Goal: Task Accomplishment & Management: Complete application form

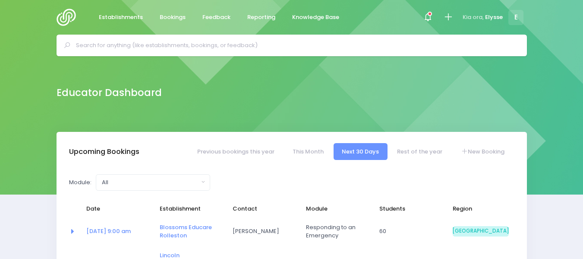
select select "5"
click at [493, 154] on link "New Booking" at bounding box center [482, 151] width 60 height 17
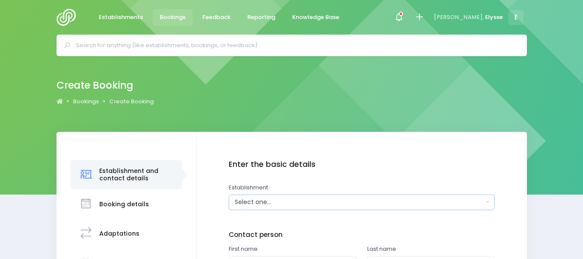
click at [283, 204] on div "Select one..." at bounding box center [359, 201] width 249 height 9
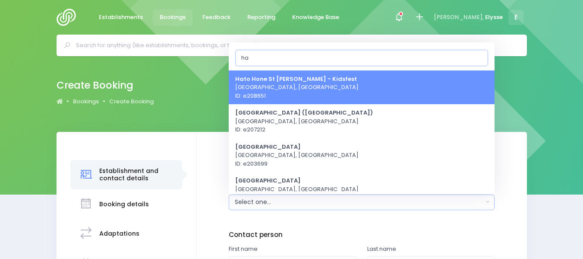
type input "h"
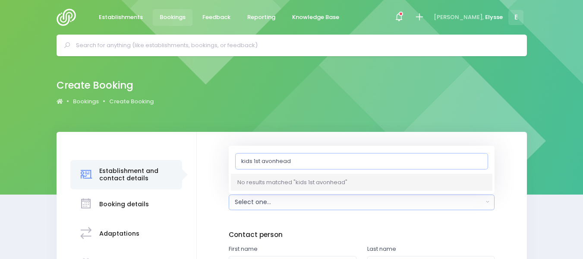
click at [261, 160] on input "kids 1st avonhead" at bounding box center [361, 160] width 253 height 16
click at [286, 158] on input "kids f avonhead" at bounding box center [361, 160] width 253 height 16
click at [255, 159] on input "kids f avonhead" at bounding box center [361, 160] width 253 height 16
type input "kids first avonhead"
drag, startPoint x: 300, startPoint y: 160, endPoint x: 221, endPoint y: 163, distance: 78.6
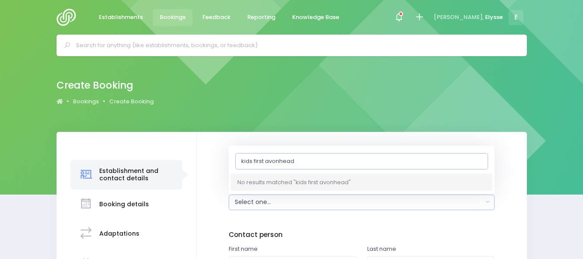
click at [221, 163] on div "Enter the basic details Establishment Select one... 120 Aerodrome Rd Preschool …" at bounding box center [362, 247] width 313 height 174
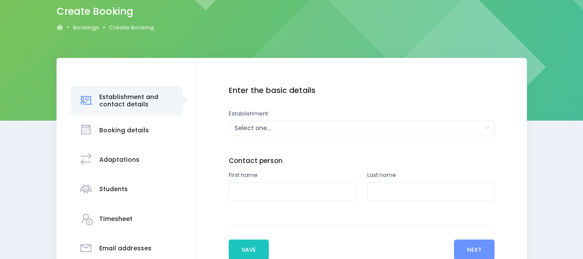
scroll to position [85, 0]
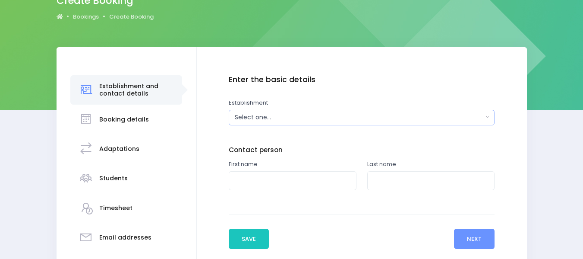
click at [256, 119] on div "Select one..." at bounding box center [359, 117] width 249 height 9
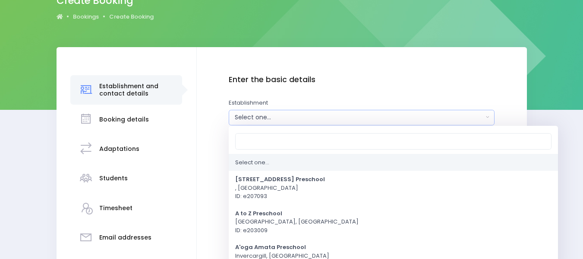
click at [256, 119] on div "Select one..." at bounding box center [359, 117] width 249 height 9
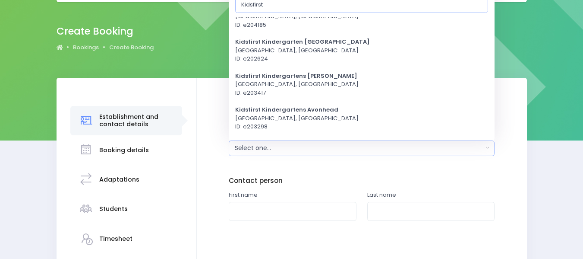
scroll to position [223, 0]
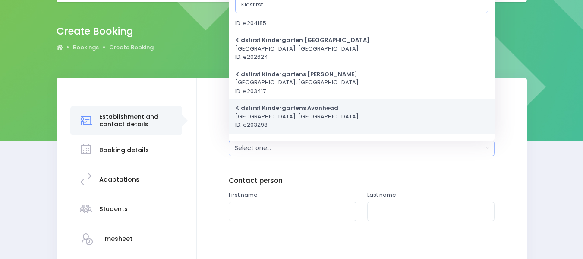
type input "Kidsfirst"
click at [308, 115] on span "Kidsfirst Kindergartens Avonhead Christchurch, South Island Region ID: e203298" at bounding box center [296, 116] width 123 height 25
select select "203298"
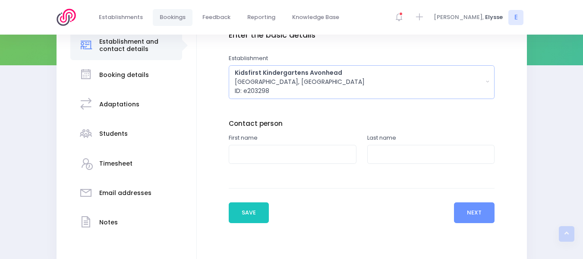
scroll to position [131, 0]
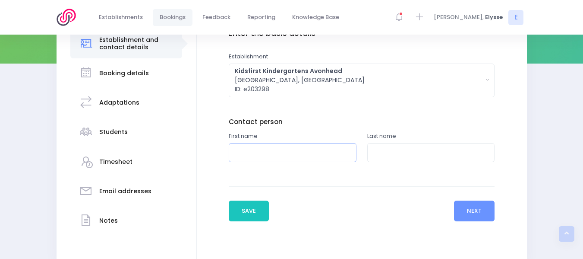
click at [262, 152] on input "text" at bounding box center [293, 152] width 128 height 19
type input "Sarah"
click at [387, 156] on input "text" at bounding box center [431, 152] width 128 height 19
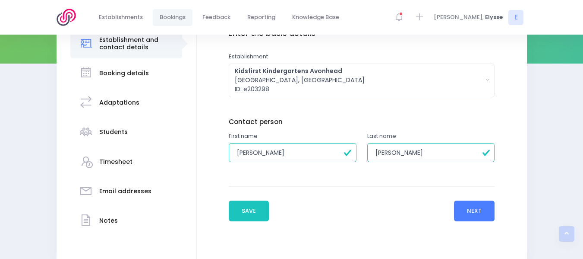
type input "Donald"
click at [464, 211] on button "Next" at bounding box center [474, 210] width 41 height 21
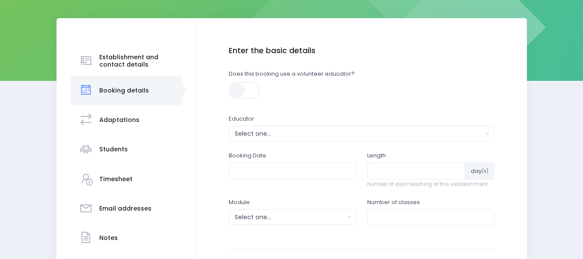
scroll to position [114, 0]
click at [277, 131] on div "Select one..." at bounding box center [359, 133] width 249 height 9
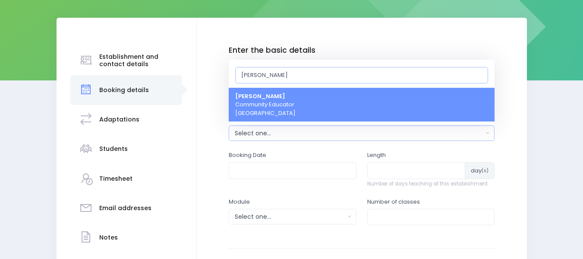
type input "[PERSON_NAME]"
click at [278, 106] on span "[PERSON_NAME] Community Educator [GEOGRAPHIC_DATA]" at bounding box center [265, 104] width 60 height 25
select select "319874"
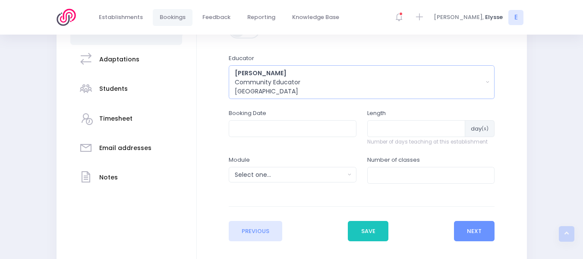
scroll to position [174, 0]
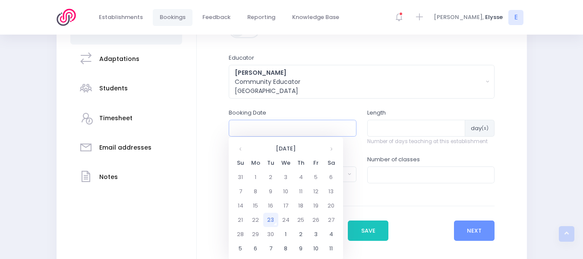
click at [278, 127] on input "text" at bounding box center [293, 128] width 128 height 16
click at [330, 147] on th at bounding box center [331, 148] width 15 height 14
click at [291, 219] on td "22" at bounding box center [285, 219] width 15 height 14
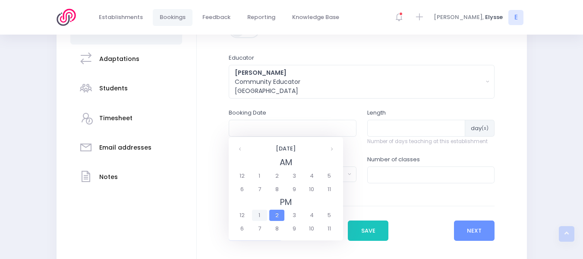
click at [259, 215] on span "1" at bounding box center [259, 214] width 15 height 11
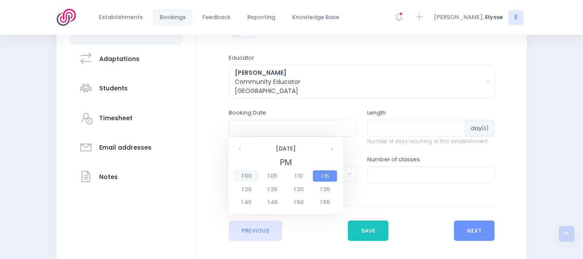
click at [245, 175] on span "1:00" at bounding box center [246, 175] width 24 height 11
type input "22/10/2025 01:00 PM"
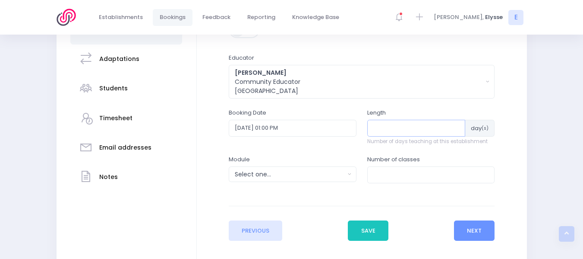
click at [392, 129] on input "number" at bounding box center [416, 128] width 98 height 16
type input "1"
click at [323, 177] on div "Select one..." at bounding box center [290, 174] width 110 height 9
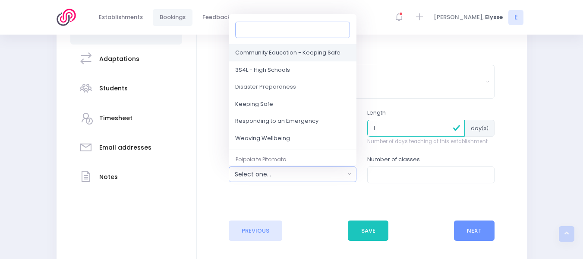
scroll to position [63, 0]
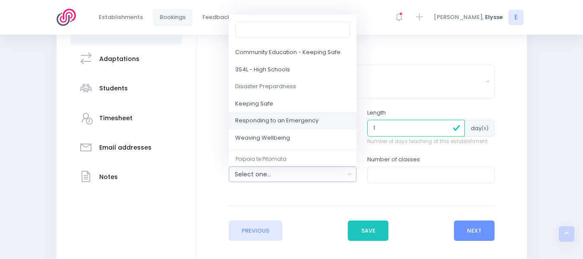
click at [297, 121] on span "Responding to an Emergency" at bounding box center [276, 121] width 83 height 9
select select "Responding to an Emergency"
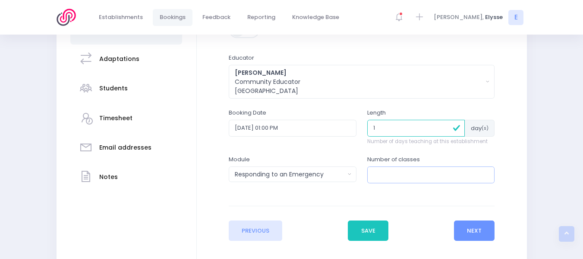
click at [393, 179] on input "number" at bounding box center [431, 174] width 128 height 16
type input "1"
click at [484, 231] on button "Next" at bounding box center [474, 230] width 41 height 21
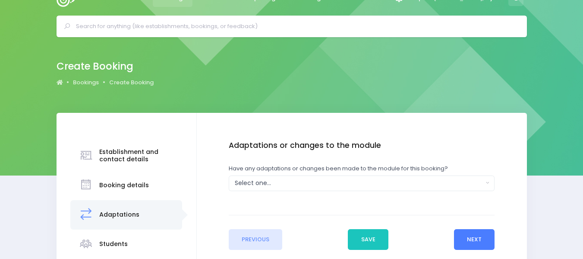
scroll to position [0, 0]
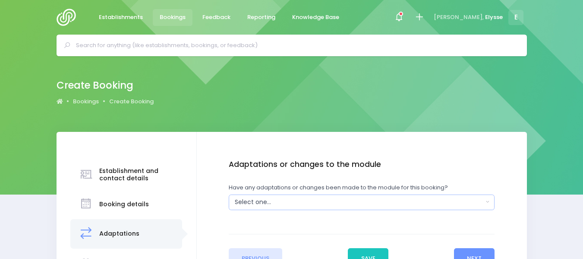
click at [304, 202] on div "Select one..." at bounding box center [359, 201] width 249 height 9
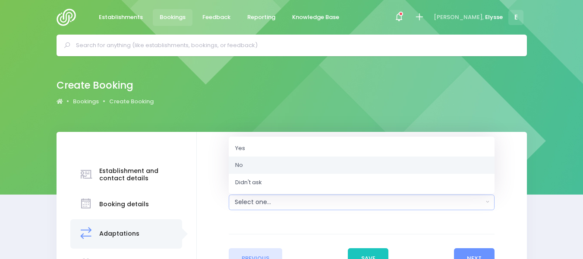
click at [253, 163] on link "No" at bounding box center [362, 164] width 266 height 17
select select "No"
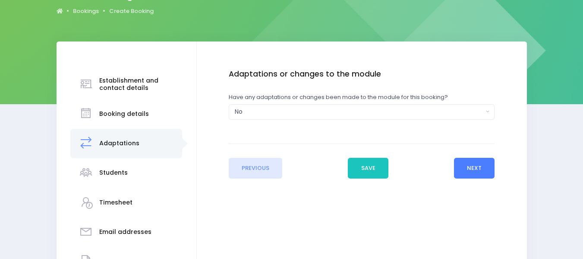
click at [464, 167] on button "Next" at bounding box center [474, 168] width 41 height 21
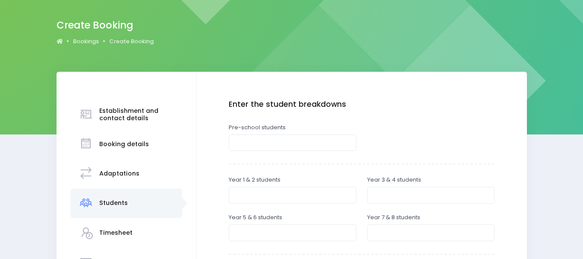
scroll to position [63, 0]
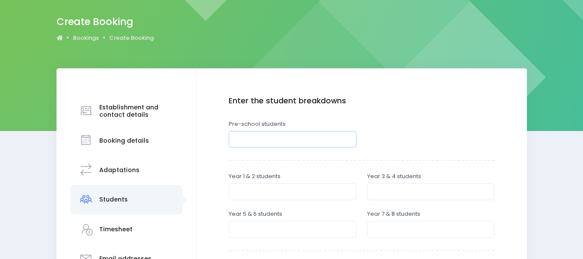
click at [271, 141] on input "number" at bounding box center [293, 139] width 128 height 16
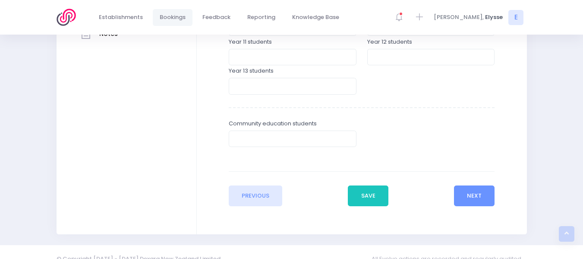
scroll to position [327, 0]
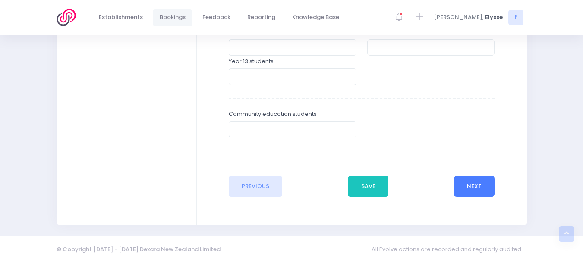
type input "35"
click at [475, 187] on button "Next" at bounding box center [474, 186] width 41 height 21
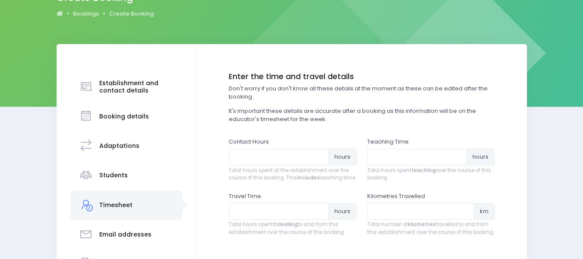
scroll to position [88, 0]
click at [260, 160] on input "number" at bounding box center [279, 156] width 100 height 16
type input "1"
click at [389, 154] on input "number" at bounding box center [417, 156] width 100 height 16
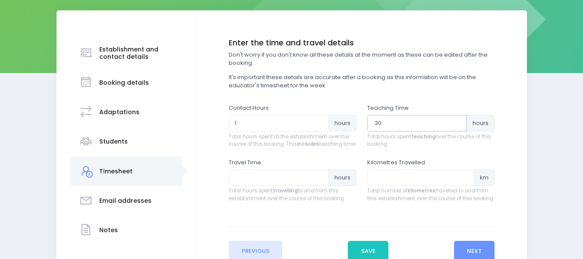
scroll to position [123, 0]
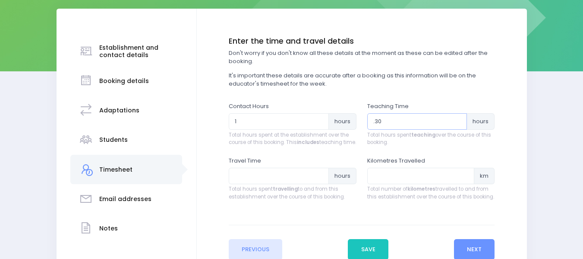
type input ".30"
click at [286, 180] on input "number" at bounding box center [279, 176] width 100 height 16
type input ".3"
type input ".1"
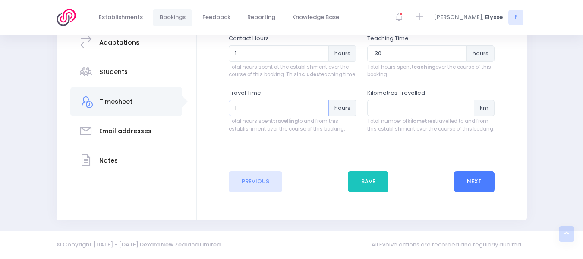
type input "1"
click at [481, 184] on button "Next" at bounding box center [474, 181] width 41 height 21
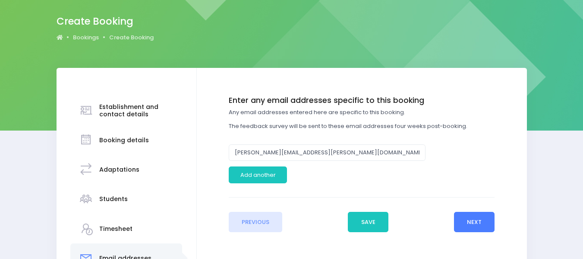
scroll to position [64, 0]
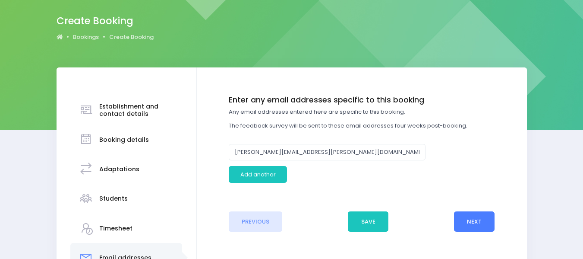
click at [478, 223] on button "Next" at bounding box center [474, 221] width 41 height 21
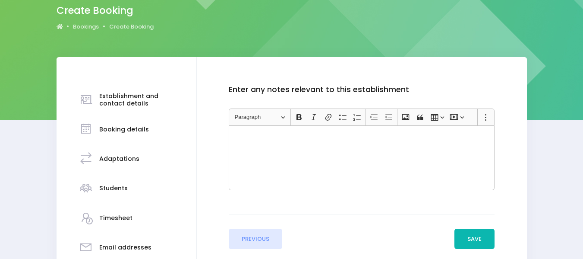
scroll to position [76, 0]
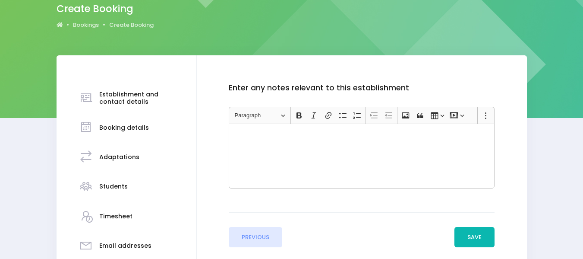
click at [481, 240] on button "Save" at bounding box center [475, 237] width 41 height 21
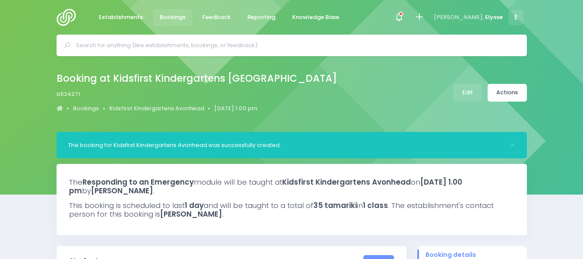
select select "5"
drag, startPoint x: 0, startPoint y: 0, endPoint x: 507, endPoint y: 91, distance: 515.4
click at [507, 91] on link "Actions" at bounding box center [507, 93] width 39 height 18
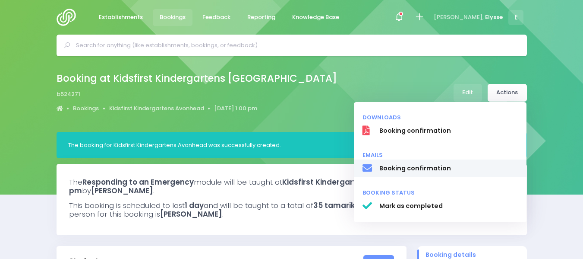
click at [421, 168] on span "Booking confirmation" at bounding box center [448, 168] width 139 height 9
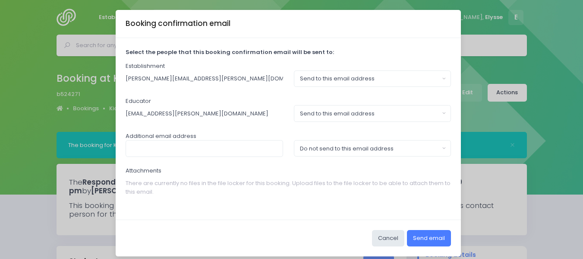
click at [436, 237] on button "Send email" at bounding box center [429, 238] width 44 height 16
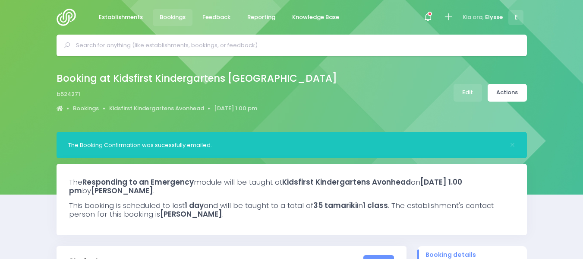
select select "5"
click at [513, 89] on link "Actions" at bounding box center [507, 93] width 39 height 18
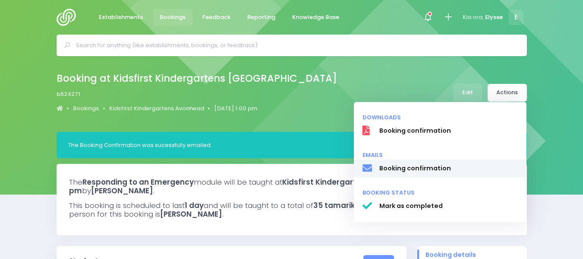
click at [436, 167] on span "Booking confirmation" at bounding box center [448, 168] width 139 height 9
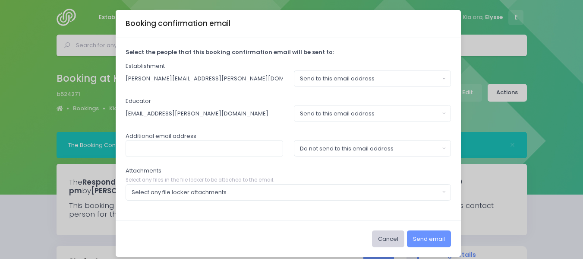
click at [391, 240] on button "Cancel" at bounding box center [388, 238] width 32 height 16
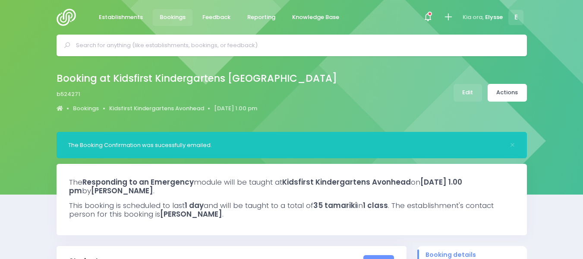
click at [174, 15] on span "Bookings" at bounding box center [173, 17] width 26 height 9
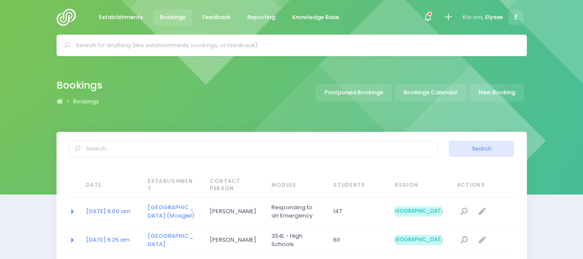
select select "20"
click at [491, 97] on link "New Booking" at bounding box center [497, 93] width 54 height 18
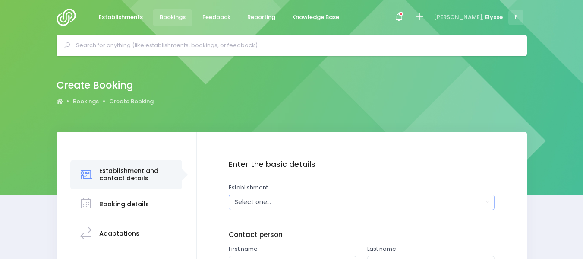
click at [284, 201] on div "Select one..." at bounding box center [359, 201] width 249 height 9
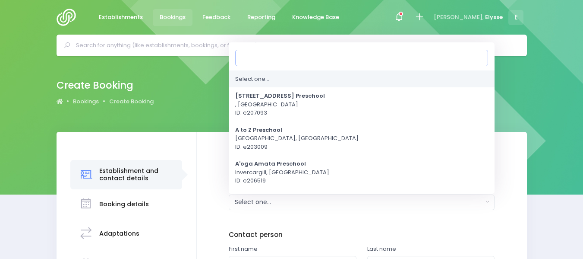
type input "s"
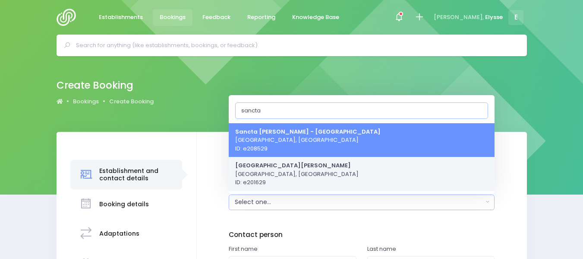
type input "sancta"
click at [310, 166] on strong "[GEOGRAPHIC_DATA][PERSON_NAME]" at bounding box center [293, 165] width 116 height 8
select select "201629"
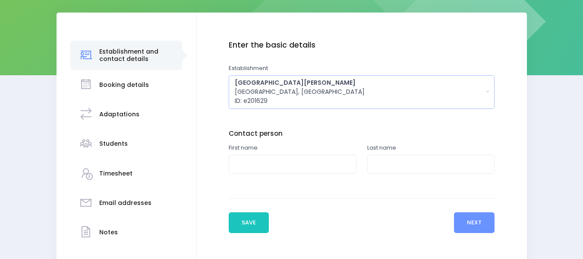
scroll to position [121, 0]
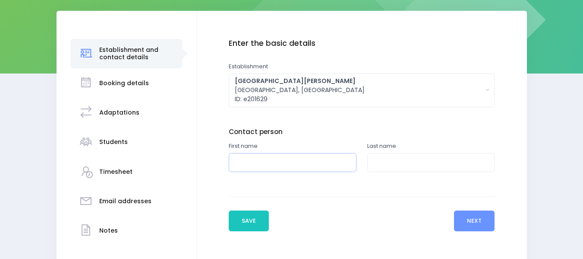
click at [276, 161] on input "text" at bounding box center [293, 162] width 128 height 19
type input "Sena"
click at [388, 156] on input "text" at bounding box center [431, 162] width 128 height 19
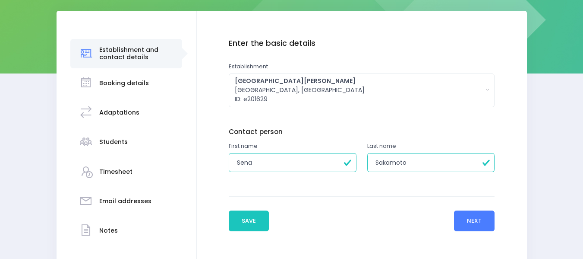
type input "Sakamoto"
click at [478, 218] on button "Next" at bounding box center [474, 220] width 41 height 21
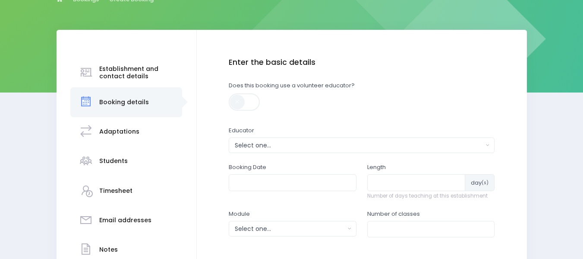
scroll to position [105, 0]
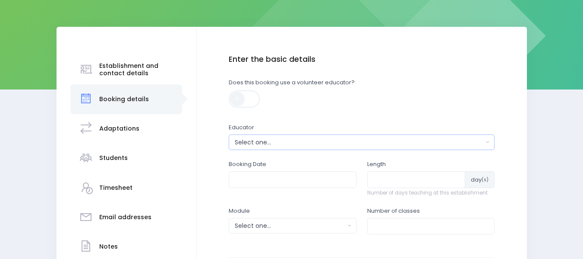
click at [311, 144] on div "Select one..." at bounding box center [359, 142] width 249 height 9
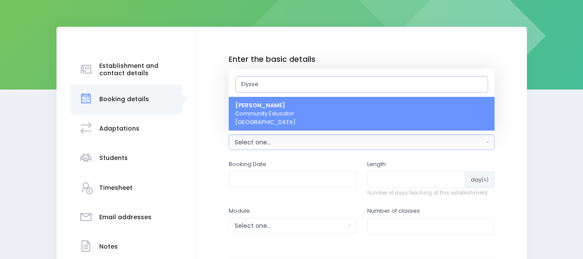
type input "Elysse"
click at [318, 118] on link "[PERSON_NAME] Community Educator [GEOGRAPHIC_DATA]" at bounding box center [362, 114] width 266 height 34
select select "319874"
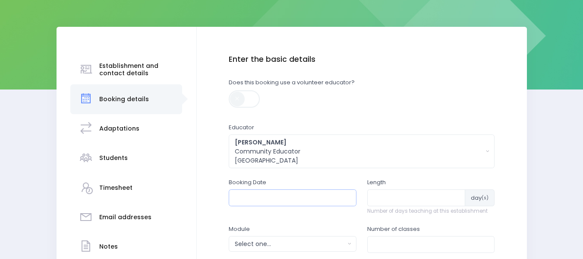
click at [271, 199] on input "text" at bounding box center [293, 197] width 128 height 16
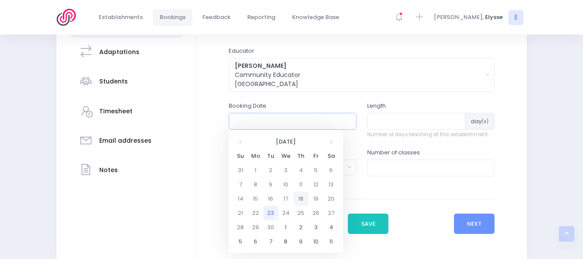
scroll to position [182, 0]
click at [316, 225] on td "3" at bounding box center [316, 226] width 15 height 14
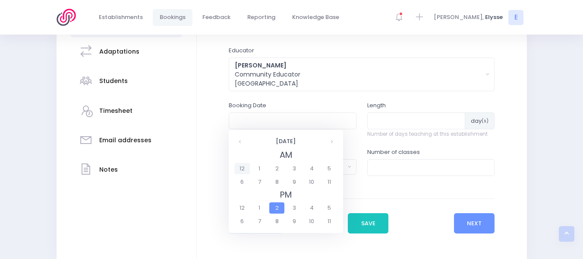
click at [241, 168] on span "12" at bounding box center [241, 168] width 15 height 11
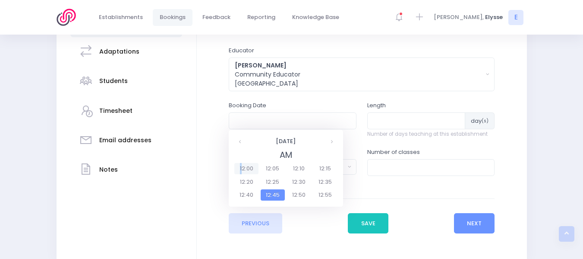
click at [240, 168] on span "12:00" at bounding box center [246, 168] width 24 height 11
type input "03/10/2025 12:00 AM"
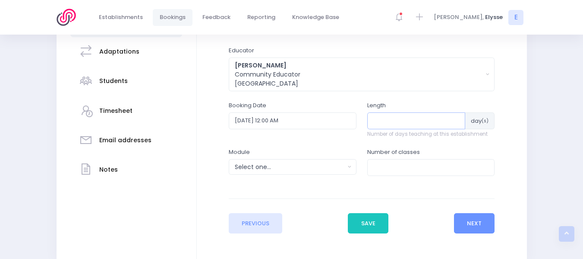
click at [411, 122] on input "number" at bounding box center [416, 120] width 98 height 16
type input "1"
click at [353, 169] on button "Select one..." at bounding box center [293, 167] width 128 height 16
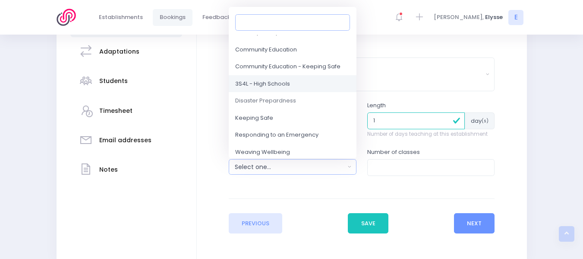
scroll to position [42, 0]
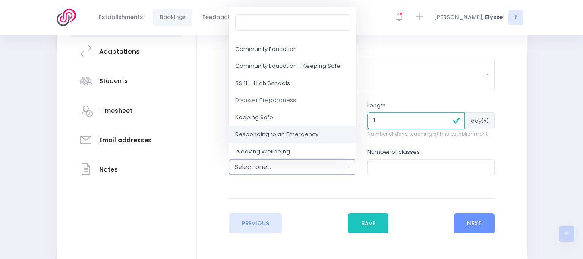
click at [285, 132] on span "Responding to an Emergency" at bounding box center [276, 134] width 83 height 9
select select "Responding to an Emergency"
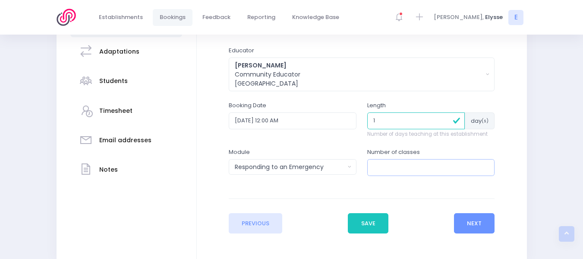
click at [402, 167] on input "number" at bounding box center [431, 167] width 128 height 16
type input "1"
click at [474, 223] on button "Next" at bounding box center [474, 223] width 41 height 21
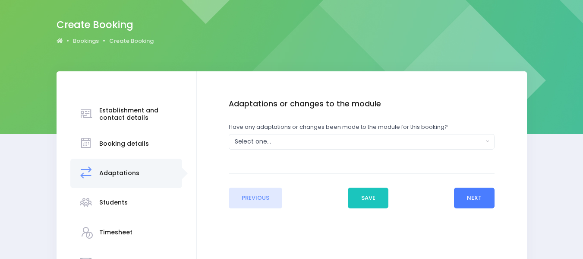
scroll to position [61, 0]
click at [410, 140] on div "Select one..." at bounding box center [359, 140] width 249 height 9
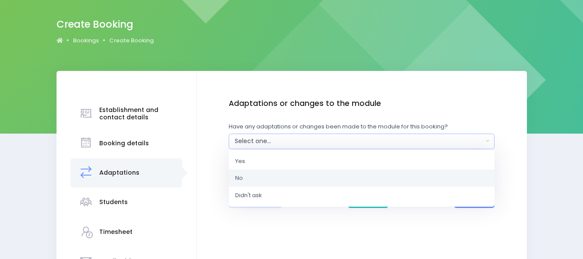
click at [253, 177] on link "No" at bounding box center [362, 177] width 266 height 17
select select "No"
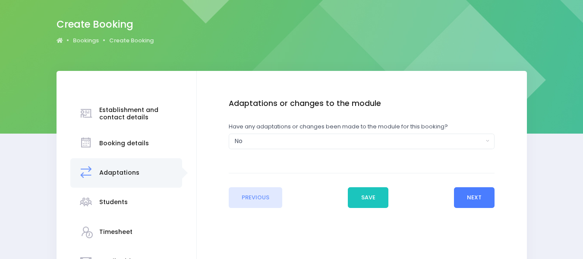
click at [466, 198] on button "Next" at bounding box center [474, 197] width 41 height 21
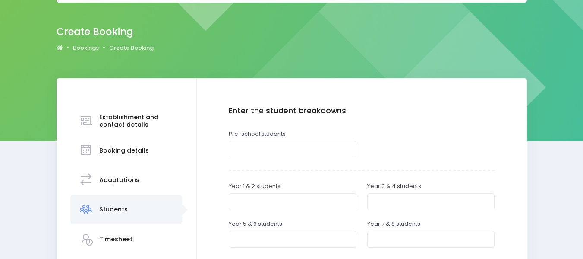
scroll to position [54, 0]
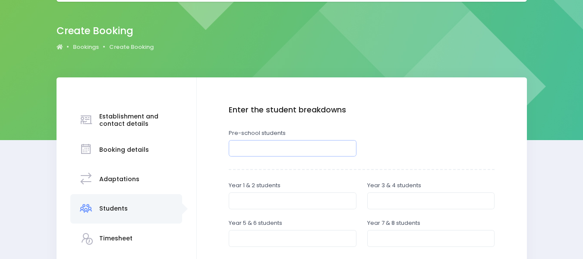
click at [293, 149] on input "number" at bounding box center [293, 148] width 128 height 16
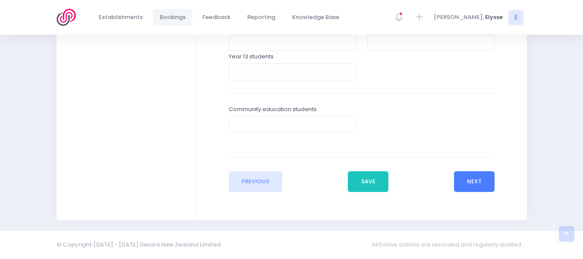
type input "25"
click at [478, 182] on button "Next" at bounding box center [474, 181] width 41 height 21
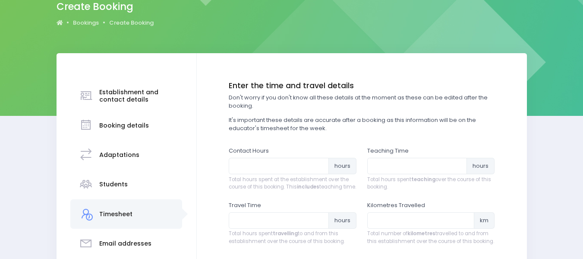
scroll to position [79, 0]
click at [261, 168] on input "number" at bounding box center [279, 165] width 100 height 16
type input "1"
click at [389, 169] on input "number" at bounding box center [417, 165] width 100 height 16
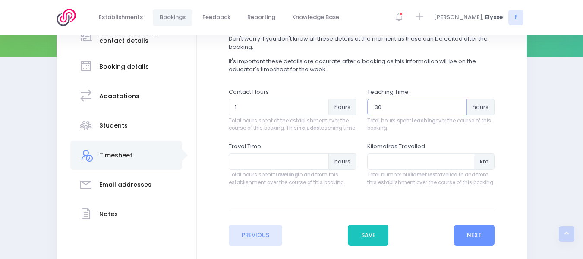
scroll to position [138, 0]
type input ".30"
click at [247, 169] on input "number" at bounding box center [279, 161] width 100 height 16
type input ".30"
click at [462, 240] on button "Next" at bounding box center [474, 234] width 41 height 21
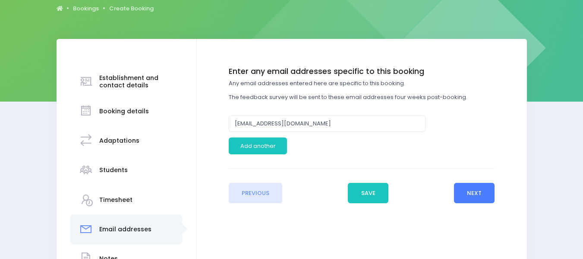
scroll to position [94, 0]
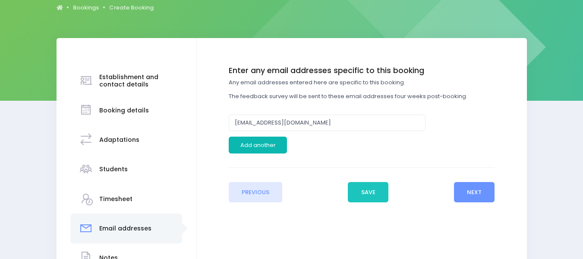
click at [251, 145] on button "Add another" at bounding box center [258, 144] width 58 height 16
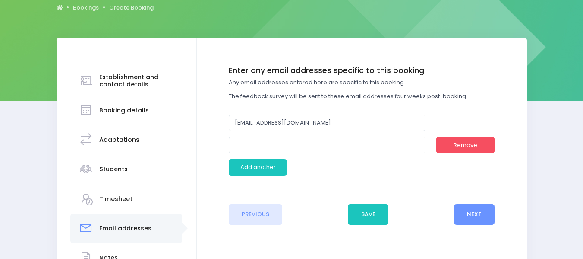
drag, startPoint x: 245, startPoint y: 153, endPoint x: 245, endPoint y: 146, distance: 7.3
click at [245, 150] on div "Enter any email addresses specific to this booking Any email addresses entered …" at bounding box center [362, 124] width 266 height 116
click at [245, 146] on input "email" at bounding box center [327, 144] width 197 height 16
paste input "sena@sanctamariamontessori.co.nz"
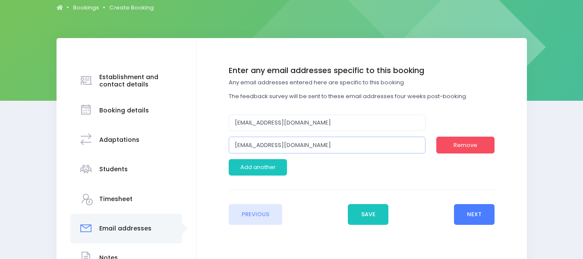
type input "sena@sanctamariamontessori.co.nz"
click at [471, 212] on button "Next" at bounding box center [474, 214] width 41 height 21
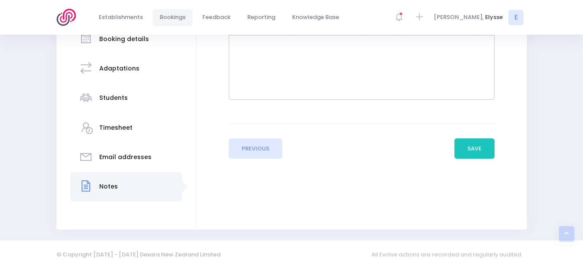
scroll to position [174, 0]
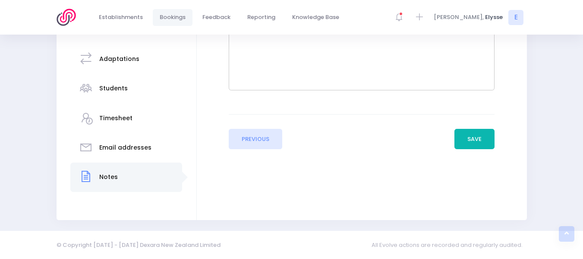
click at [486, 138] on button "Save" at bounding box center [475, 139] width 41 height 21
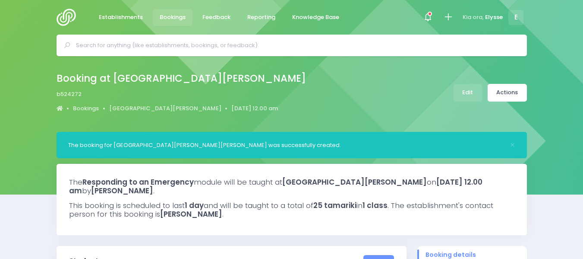
select select "5"
click at [506, 90] on link "Actions" at bounding box center [507, 93] width 39 height 18
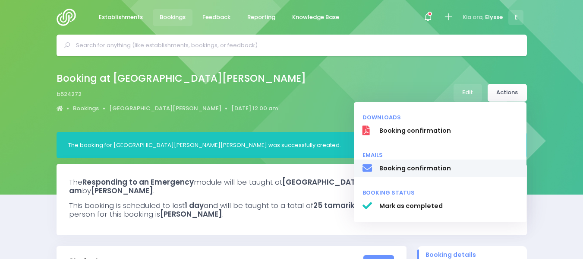
click at [421, 169] on span "Booking confirmation" at bounding box center [448, 168] width 139 height 9
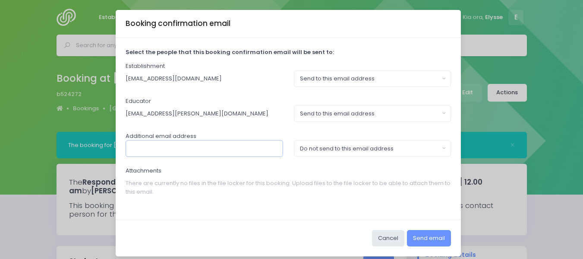
click at [234, 150] on input "text" at bounding box center [205, 148] width 158 height 16
paste input "[EMAIL_ADDRESS][DOMAIN_NAME]"
type input "[EMAIL_ADDRESS][DOMAIN_NAME]"
click at [440, 148] on button "Do not send to this email address" at bounding box center [373, 148] width 158 height 16
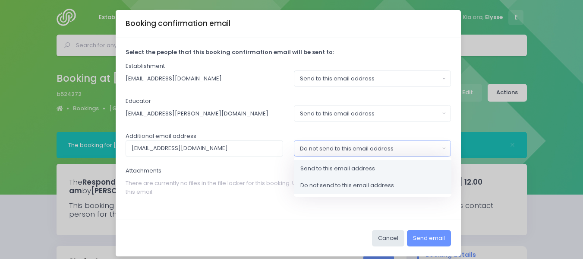
click at [367, 167] on span "Send to this email address" at bounding box center [337, 168] width 75 height 9
select select "send"
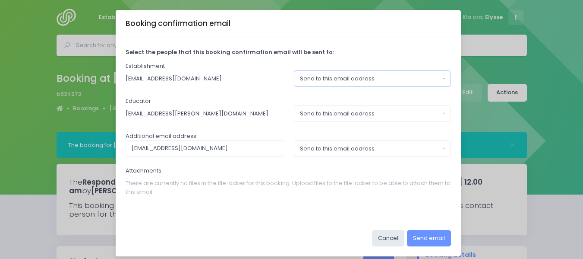
click at [440, 76] on button "Send to this email address" at bounding box center [373, 78] width 158 height 16
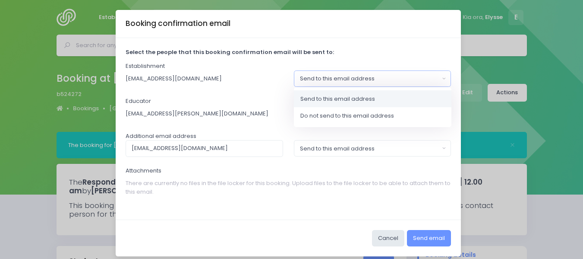
click at [429, 58] on div "Select the people that this booking confirmation email will be sent to: Establi…" at bounding box center [288, 128] width 345 height 181
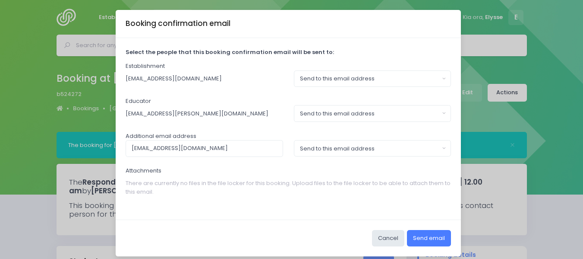
click at [423, 238] on button "Send email" at bounding box center [429, 238] width 44 height 16
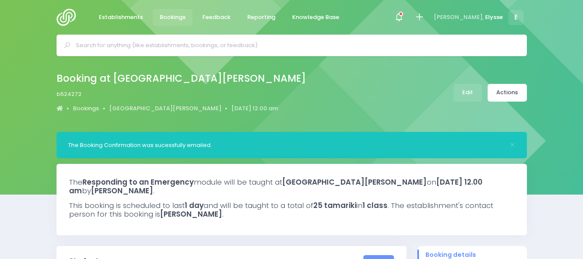
select select "5"
click at [158, 16] on link "Bookings" at bounding box center [173, 17] width 40 height 17
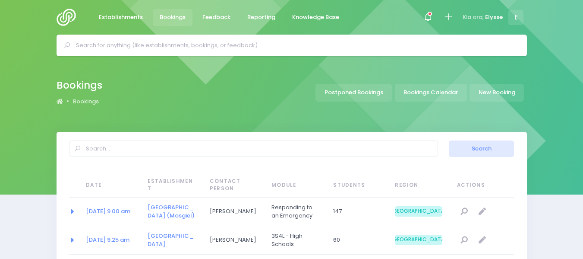
select select "20"
click at [501, 93] on link "New Booking" at bounding box center [497, 93] width 54 height 18
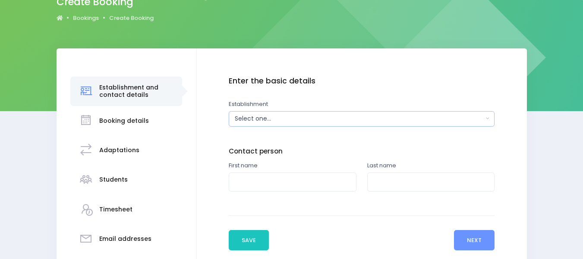
scroll to position [83, 0]
click at [300, 123] on div "Select one..." at bounding box center [359, 118] width 249 height 9
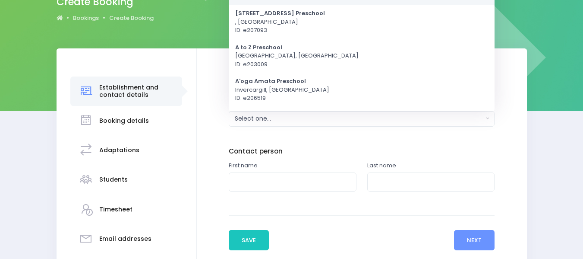
scroll to position [0, 0]
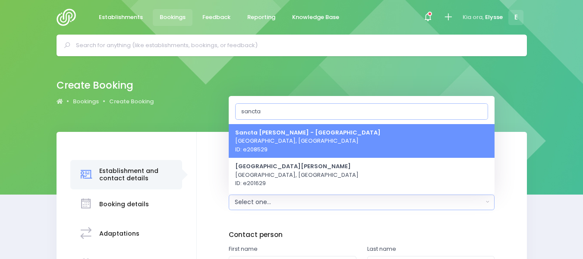
type input "sancta"
click at [322, 140] on span "[GEOGRAPHIC_DATA][PERSON_NAME] - [GEOGRAPHIC_DATA] [GEOGRAPHIC_DATA], [GEOGRAPH…" at bounding box center [307, 140] width 145 height 25
select select "208529"
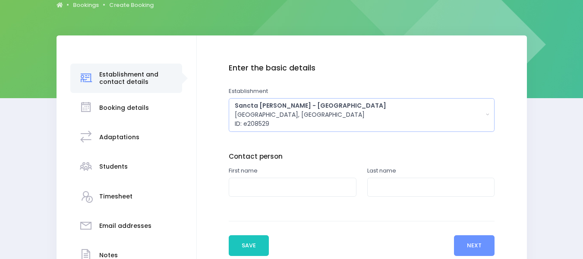
scroll to position [105, 0]
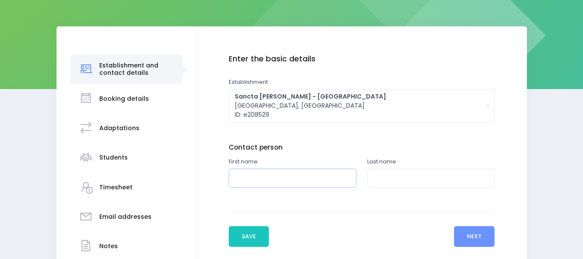
click at [274, 179] on input "text" at bounding box center [293, 177] width 128 height 19
type input "Sena"
click at [387, 177] on input "text" at bounding box center [431, 177] width 128 height 19
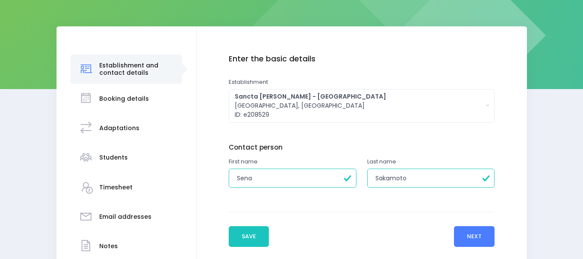
type input "Sakamoto"
click at [466, 234] on button "Next" at bounding box center [474, 236] width 41 height 21
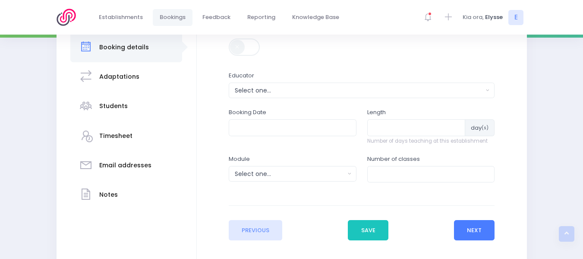
scroll to position [157, 0]
click at [485, 92] on button "Select one..." at bounding box center [362, 90] width 266 height 16
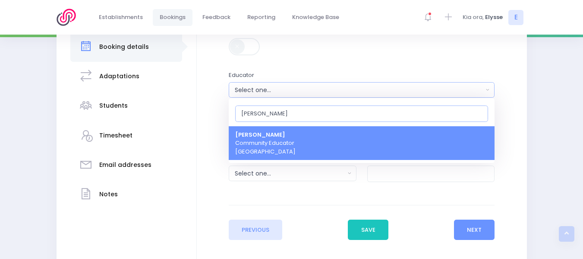
type input "[PERSON_NAME]"
click at [360, 138] on link "[PERSON_NAME] Community Educator [GEOGRAPHIC_DATA]" at bounding box center [362, 143] width 266 height 34
select select "319874"
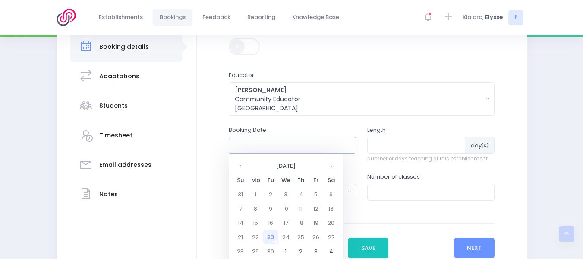
click at [291, 145] on input "text" at bounding box center [293, 145] width 128 height 16
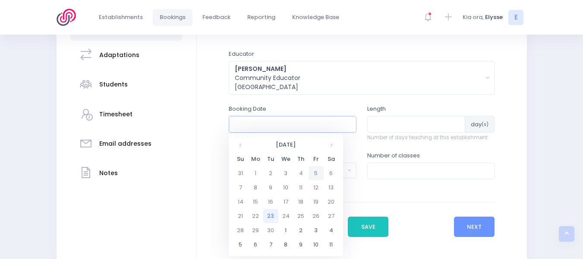
scroll to position [181, 0]
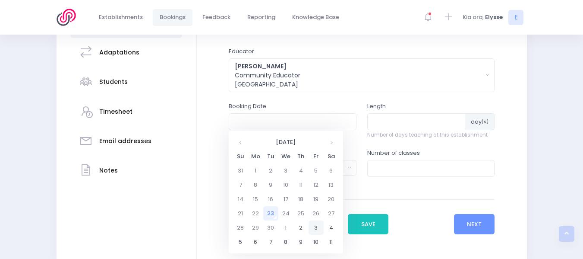
click at [315, 225] on td "3" at bounding box center [316, 227] width 15 height 14
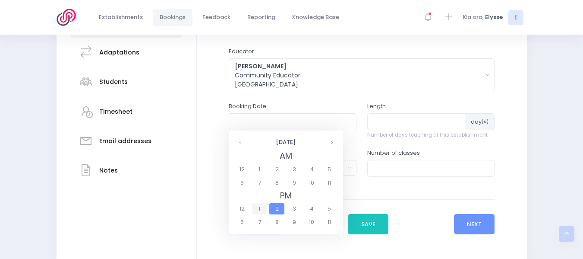
click at [258, 207] on span "1" at bounding box center [259, 208] width 15 height 11
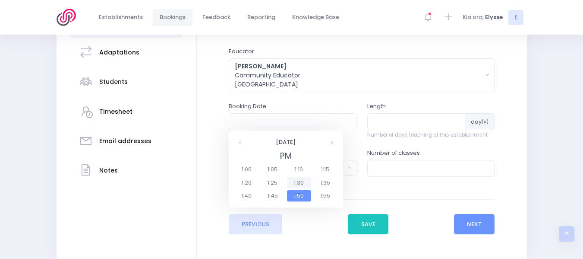
click at [300, 185] on span "1:30" at bounding box center [299, 182] width 24 height 11
type input "03/10/2025 01:30 PM"
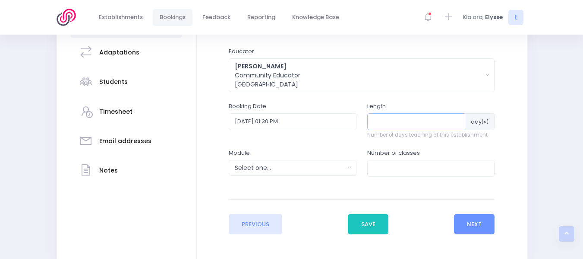
click at [393, 121] on input "number" at bounding box center [416, 121] width 98 height 16
type input "1"
click at [349, 171] on button "Select one..." at bounding box center [293, 168] width 128 height 16
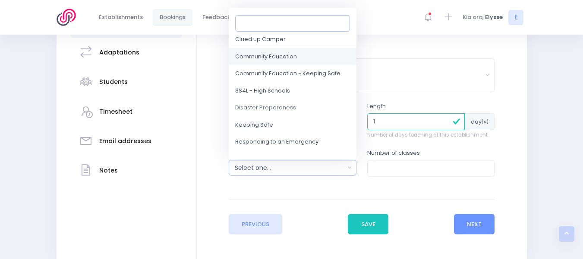
scroll to position [36, 0]
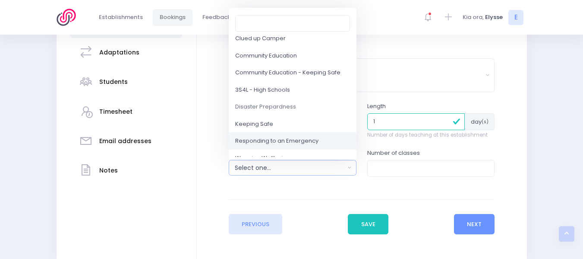
click at [294, 138] on span "Responding to an Emergency" at bounding box center [276, 141] width 83 height 9
select select "Responding to an Emergency"
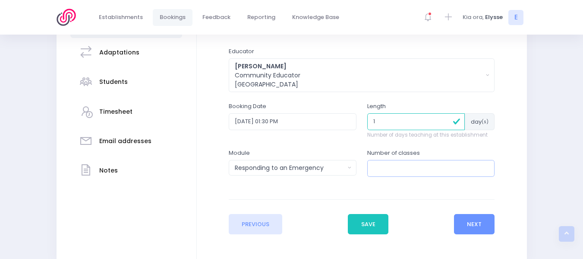
click at [383, 166] on input "number" at bounding box center [431, 168] width 128 height 16
type input "1"
click at [475, 221] on button "Next" at bounding box center [474, 224] width 41 height 21
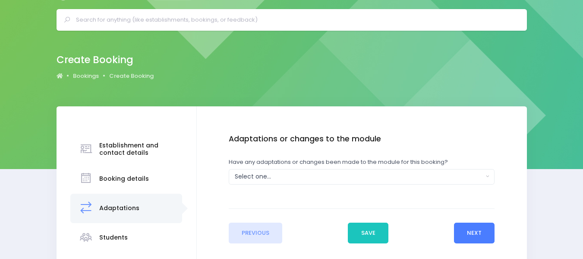
scroll to position [28, 0]
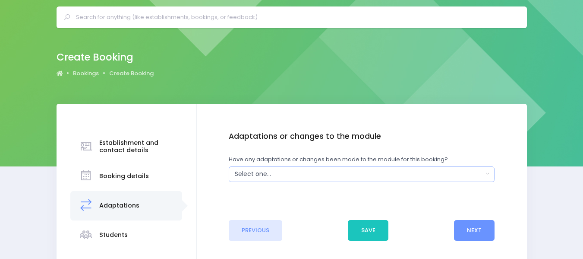
click at [486, 170] on button "Select one..." at bounding box center [362, 174] width 266 height 16
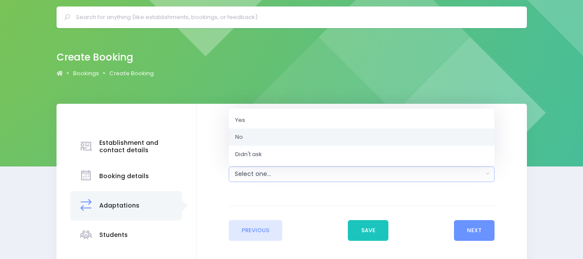
click at [259, 137] on link "No" at bounding box center [362, 136] width 266 height 17
select select "No"
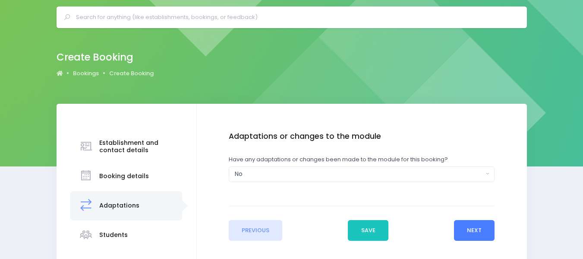
click at [482, 229] on button "Next" at bounding box center [474, 230] width 41 height 21
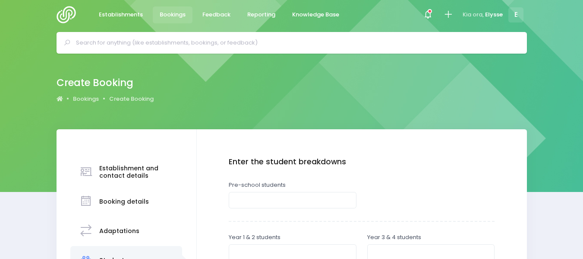
scroll to position [0, 0]
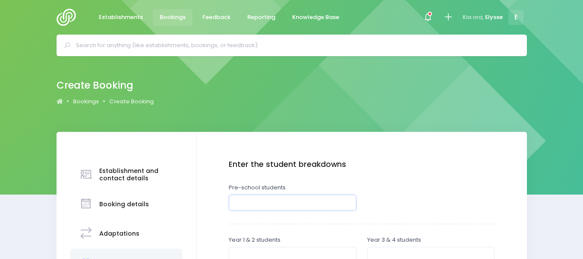
click at [287, 204] on input "number" at bounding box center [293, 202] width 128 height 16
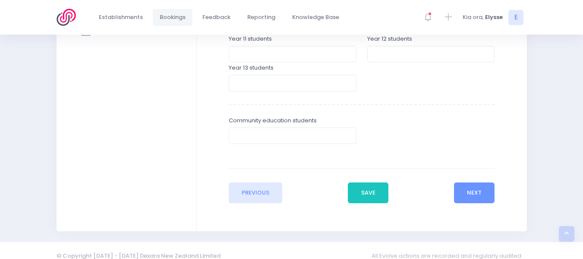
scroll to position [321, 0]
type input "25"
click at [475, 194] on button "Next" at bounding box center [474, 191] width 41 height 21
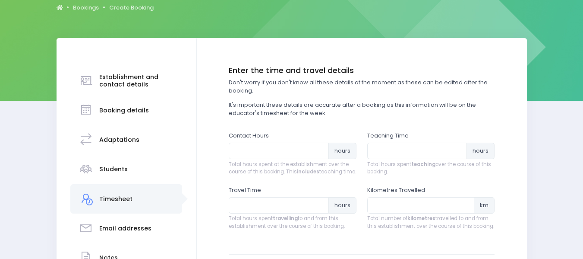
scroll to position [98, 0]
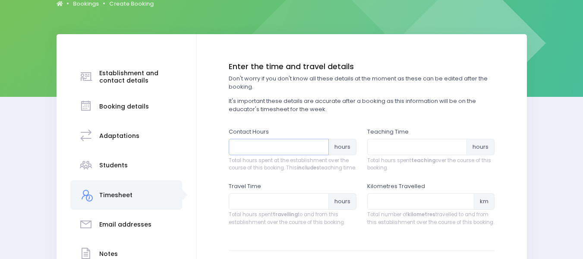
click at [268, 148] on input "number" at bounding box center [279, 147] width 100 height 16
type input "1"
click at [387, 149] on input "number" at bounding box center [417, 147] width 100 height 16
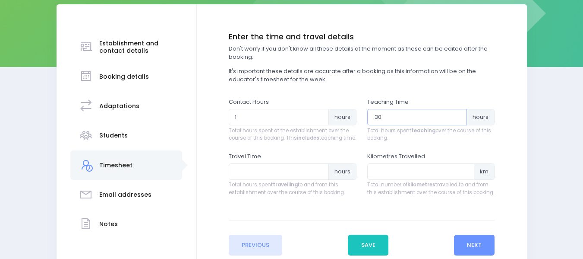
scroll to position [128, 0]
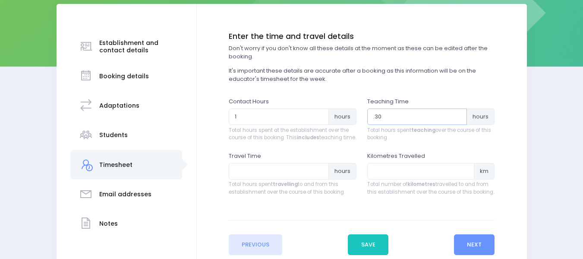
type input ".30"
click at [265, 179] on input "number" at bounding box center [279, 171] width 100 height 16
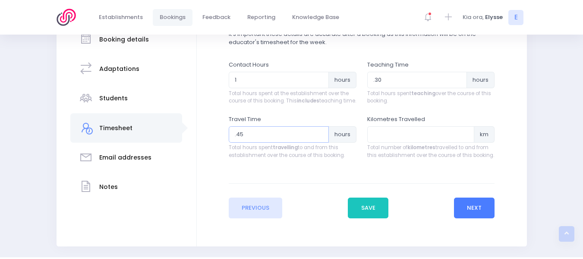
type input ".45"
click at [483, 210] on button "Next" at bounding box center [474, 207] width 41 height 21
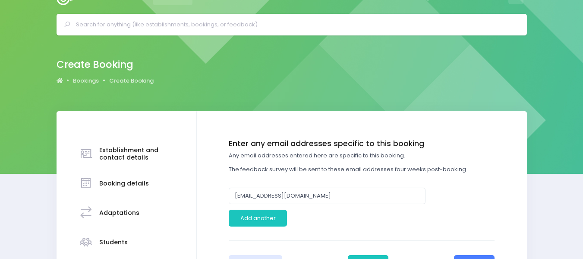
scroll to position [22, 0]
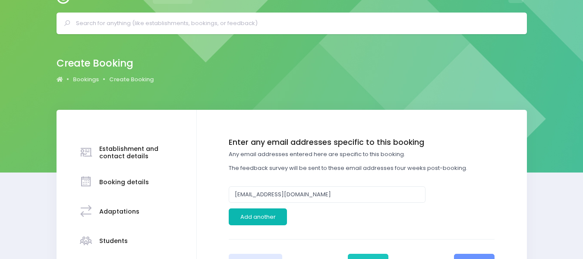
click at [275, 218] on button "Add another" at bounding box center [258, 216] width 58 height 16
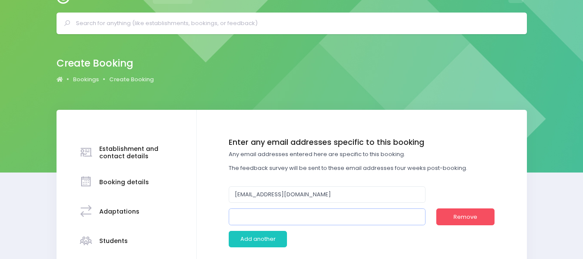
click at [252, 215] on input "email" at bounding box center [327, 216] width 197 height 16
type input "sena@sanctamariamontessori.co.nz"
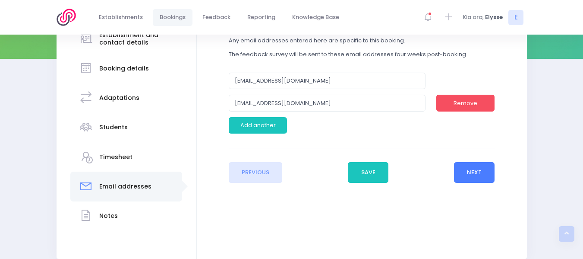
click at [495, 170] on button "Next" at bounding box center [474, 172] width 41 height 21
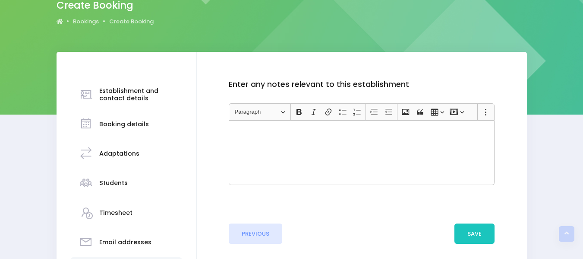
scroll to position [16, 0]
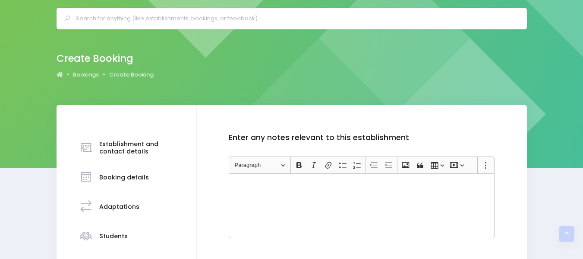
click at [484, 173] on div "Rich Text Editor, main" at bounding box center [362, 205] width 266 height 65
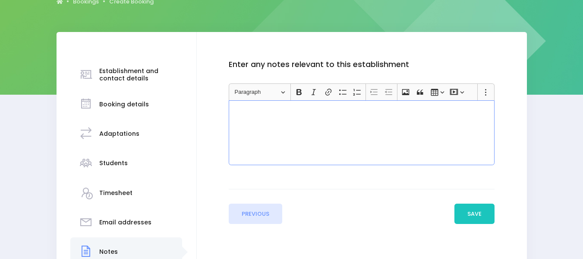
scroll to position [101, 0]
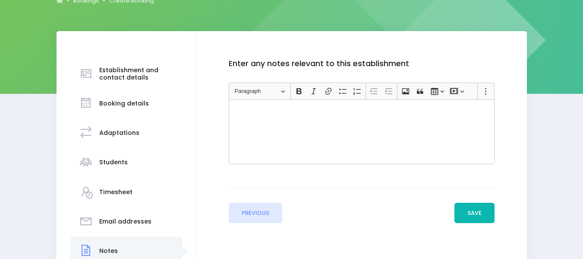
click at [478, 207] on button "Save" at bounding box center [475, 212] width 41 height 21
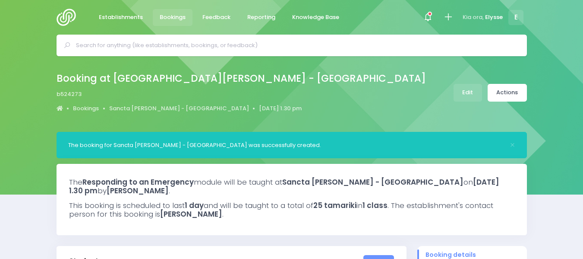
select select "5"
click at [505, 95] on link "Actions" at bounding box center [507, 93] width 39 height 18
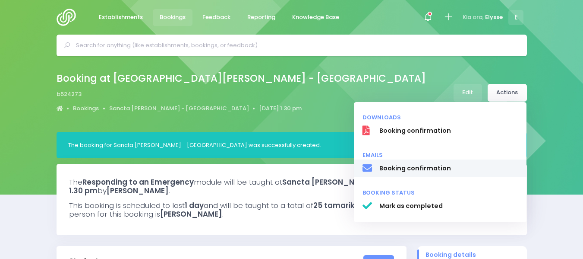
click at [423, 167] on span "Booking confirmation" at bounding box center [448, 168] width 139 height 9
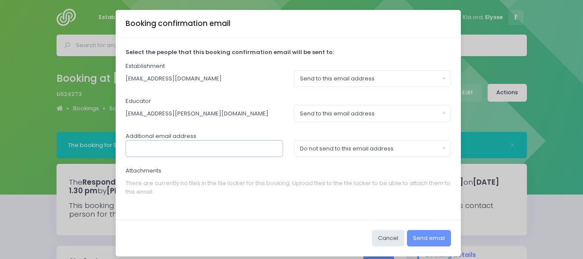
click at [212, 152] on input "text" at bounding box center [205, 148] width 158 height 16
paste input "sena@sanctamariamontessori.co.nz"
type input "sena@sanctamariamontessori.co.nz"
click at [440, 148] on button "Do not send to this email address" at bounding box center [373, 148] width 158 height 16
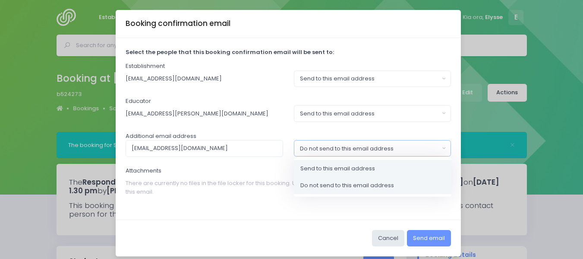
click at [347, 168] on span "Send to this email address" at bounding box center [337, 168] width 75 height 9
select select "send"
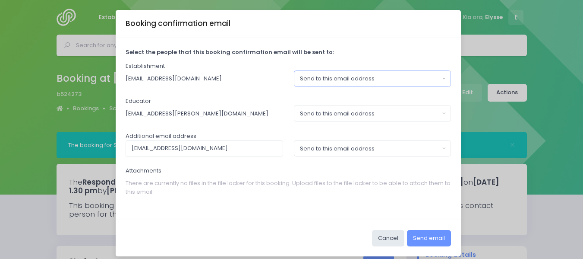
click at [441, 81] on button "Send to this email address" at bounding box center [373, 78] width 158 height 16
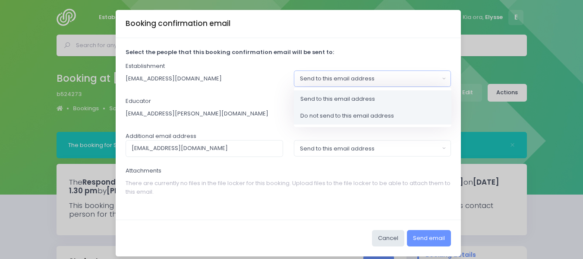
click at [379, 114] on span "Do not send to this email address" at bounding box center [347, 115] width 94 height 9
select select "no_email"
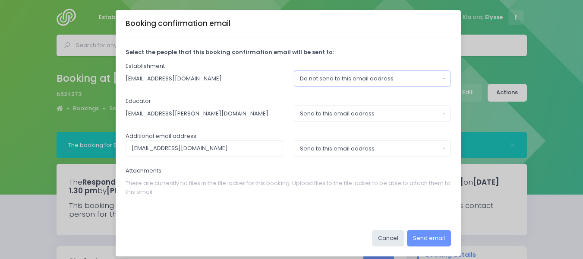
scroll to position [7, 0]
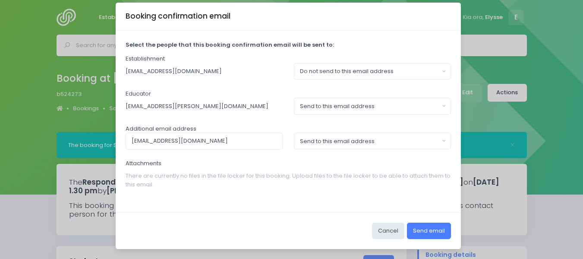
click at [418, 232] on button "Send email" at bounding box center [429, 230] width 44 height 16
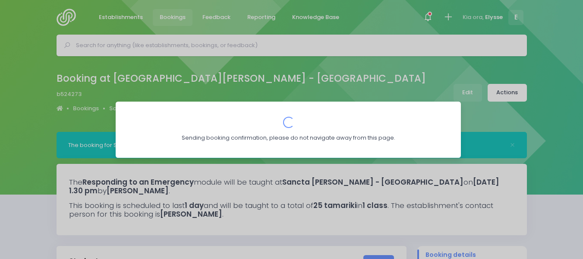
scroll to position [0, 0]
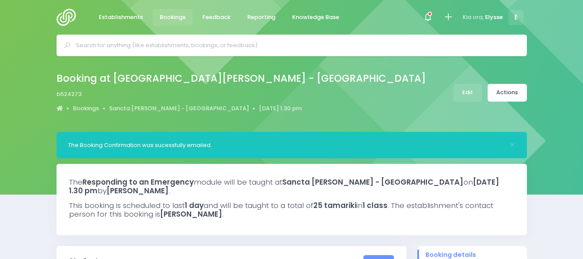
select select "5"
click at [160, 16] on span "Bookings" at bounding box center [173, 17] width 26 height 9
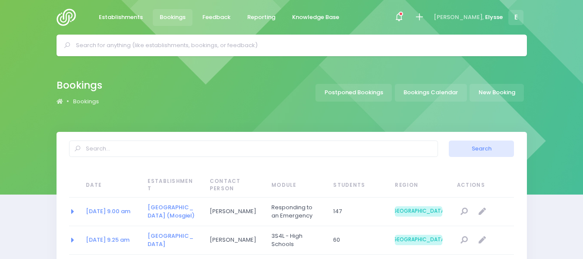
select select "20"
click at [495, 95] on link "New Booking" at bounding box center [497, 93] width 54 height 18
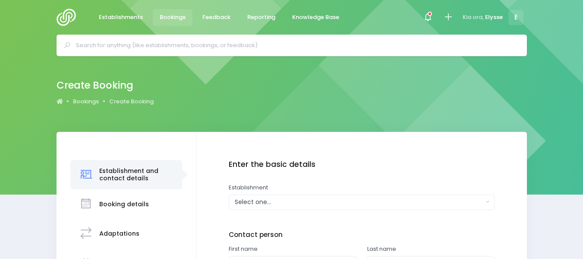
click at [268, 202] on div "Select one..." at bounding box center [359, 201] width 249 height 9
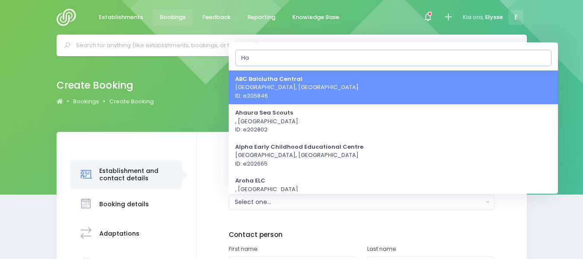
type input "H"
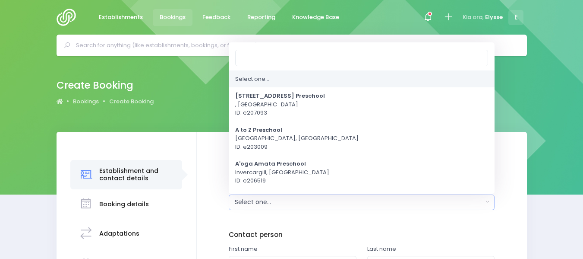
click at [183, 114] on div "Create Booking Bookings Create Booking" at bounding box center [291, 94] width 583 height 76
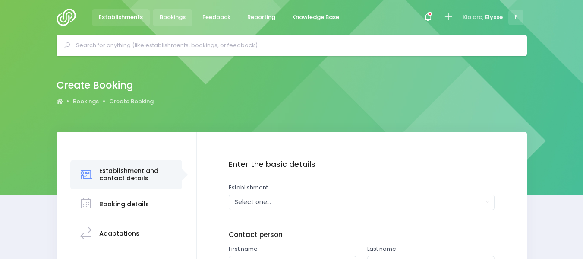
click at [105, 15] on span "Establishments" at bounding box center [121, 17] width 44 height 9
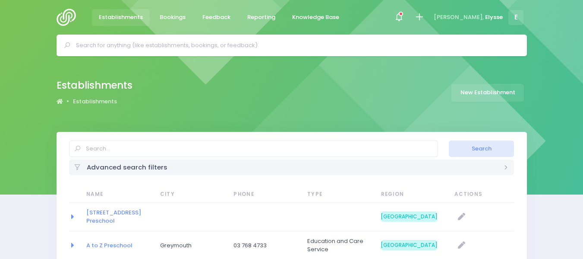
select select "20"
click at [503, 90] on link "New Establishment" at bounding box center [488, 93] width 73 height 18
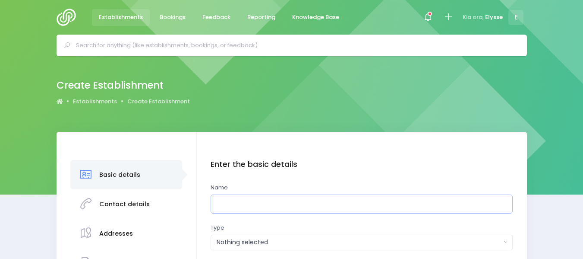
click at [242, 202] on input "text" at bounding box center [362, 203] width 302 height 19
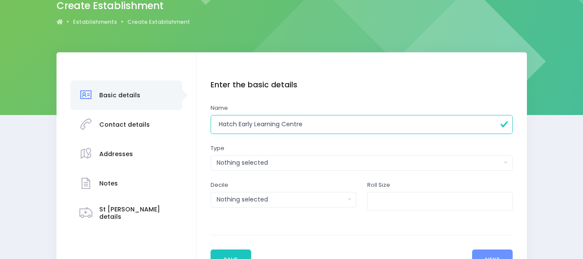
scroll to position [82, 0]
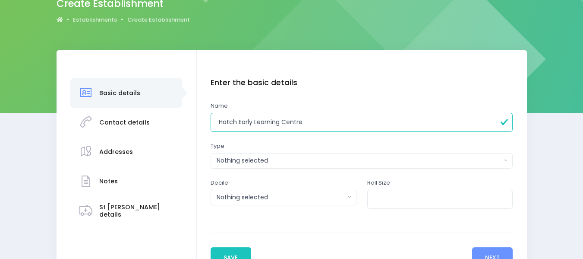
type input "Hatch Early Learning Centre"
click at [314, 158] on div "Nothing selected" at bounding box center [359, 160] width 285 height 9
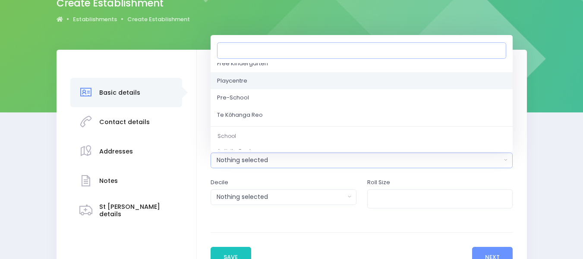
scroll to position [103, 0]
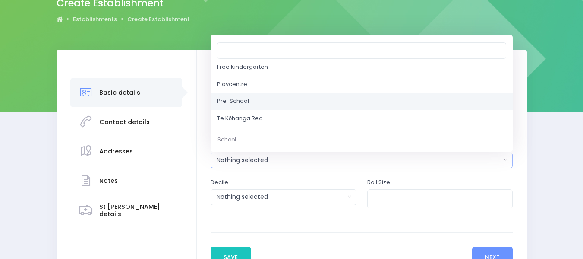
click at [244, 101] on span "Pre-School" at bounding box center [233, 101] width 32 height 9
select select "Pre-School"
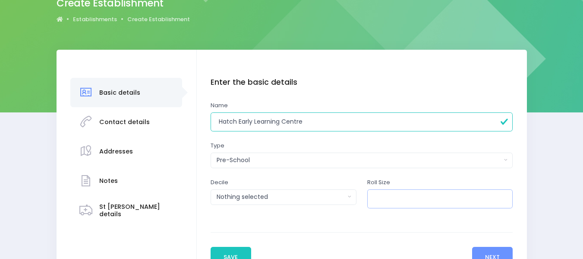
click at [393, 198] on input "number" at bounding box center [440, 198] width 146 height 19
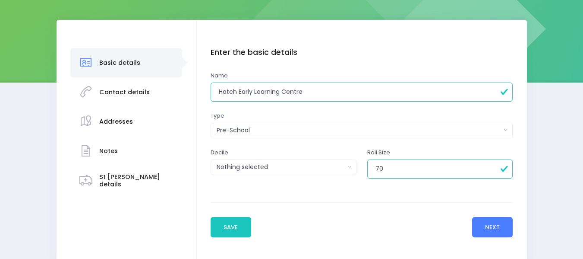
type input "70"
click at [486, 222] on button "Next" at bounding box center [492, 227] width 41 height 21
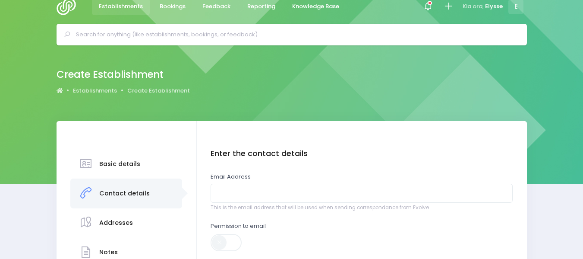
scroll to position [0, 0]
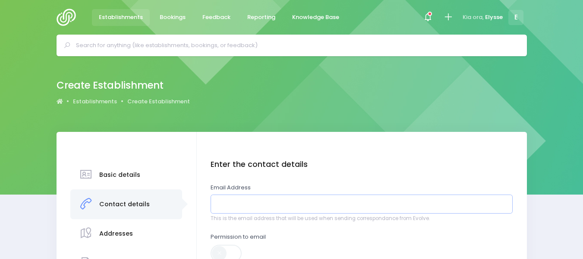
click at [276, 202] on input "email" at bounding box center [362, 203] width 302 height 19
paste input "meri@hatchelc.co.nz"
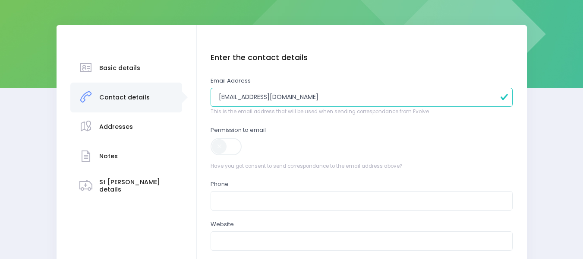
scroll to position [108, 0]
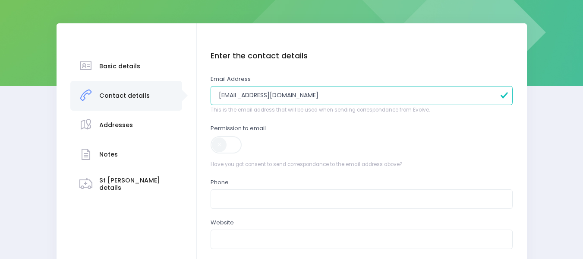
type input "meri@hatchelc.co.nz"
click at [222, 143] on span at bounding box center [227, 144] width 32 height 17
click at [236, 199] on input "text" at bounding box center [362, 198] width 302 height 19
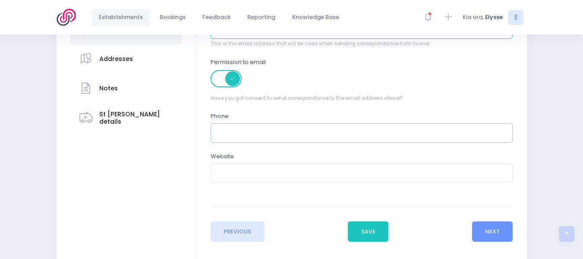
scroll to position [175, 0]
click at [235, 130] on input "text" at bounding box center [362, 132] width 302 height 19
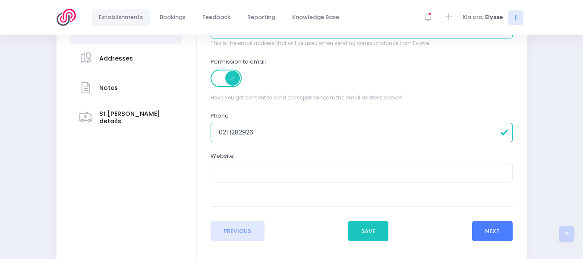
type input "021 1282926"
click at [488, 226] on button "Next" at bounding box center [492, 231] width 41 height 21
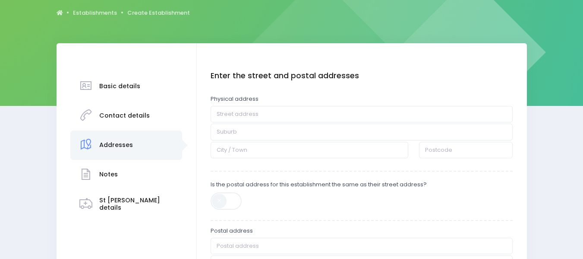
scroll to position [90, 0]
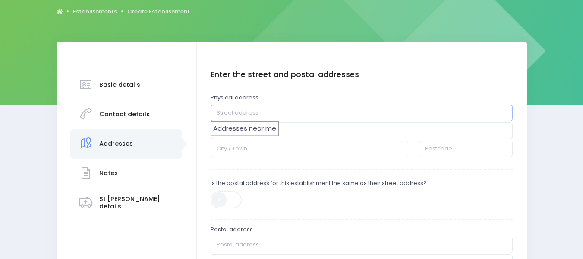
click at [271, 108] on input "text" at bounding box center [362, 112] width 302 height 16
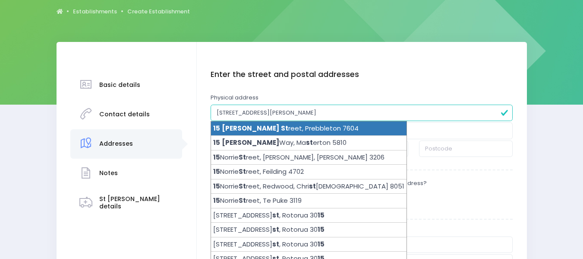
click at [270, 130] on li "15 Norris St reet, Prebbleton 7604" at bounding box center [309, 128] width 196 height 15
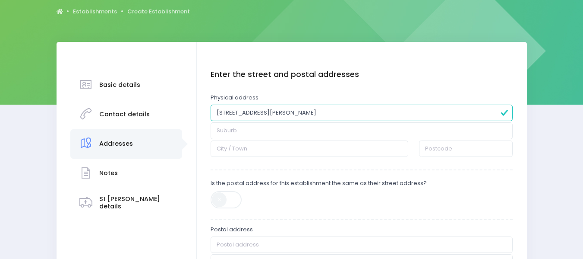
type input "15 Norris Street"
type input "Prebbleton"
type input "7604"
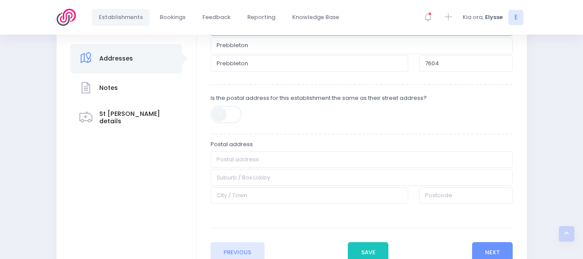
scroll to position [180, 0]
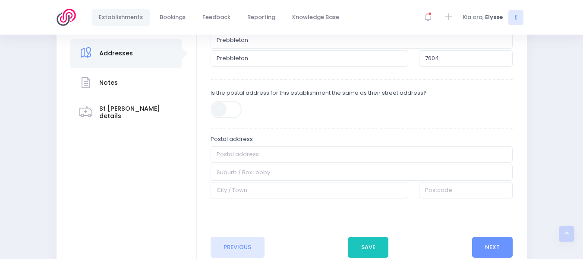
click at [223, 106] on span at bounding box center [227, 109] width 32 height 17
type input "15 Norris Street"
type input "Prebbleton"
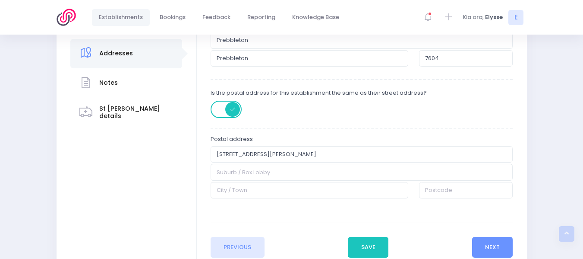
type input "7604"
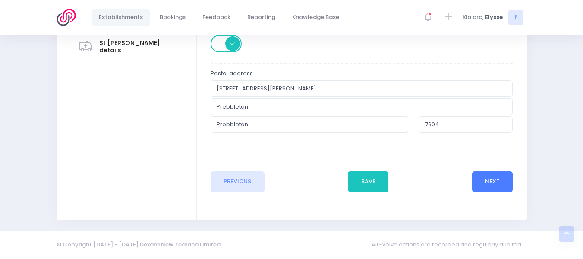
click at [498, 185] on button "Next" at bounding box center [492, 181] width 41 height 21
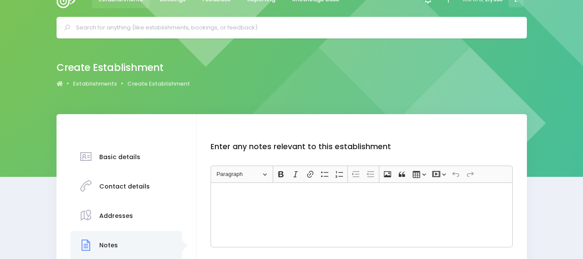
scroll to position [0, 0]
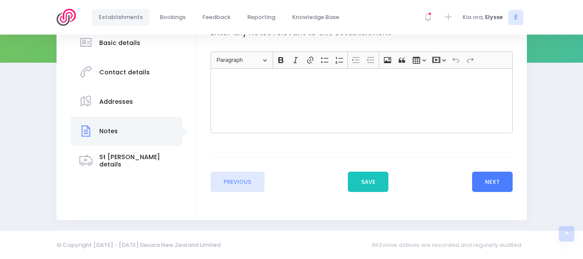
click at [498, 185] on button "Next" at bounding box center [492, 181] width 41 height 21
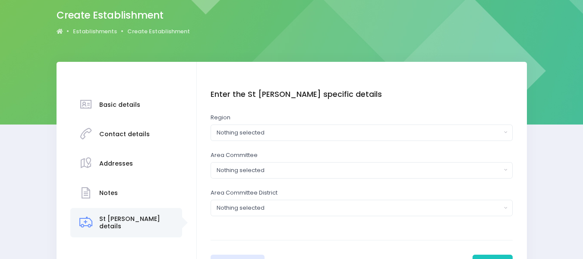
scroll to position [70, 0]
click at [357, 133] on div "Nothing selected" at bounding box center [359, 132] width 285 height 9
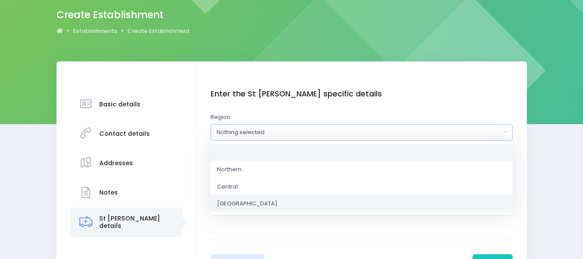
click at [247, 203] on span "South Island" at bounding box center [247, 203] width 60 height 9
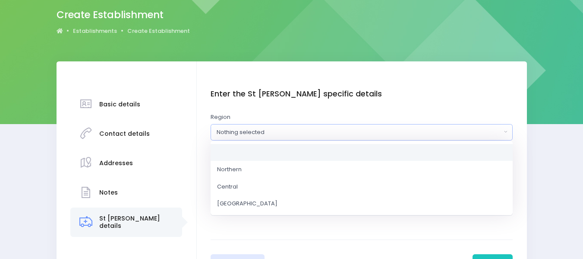
select select "South Island"
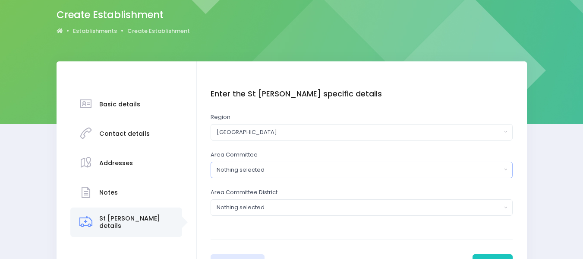
click at [267, 165] on div "Nothing selected" at bounding box center [359, 169] width 285 height 9
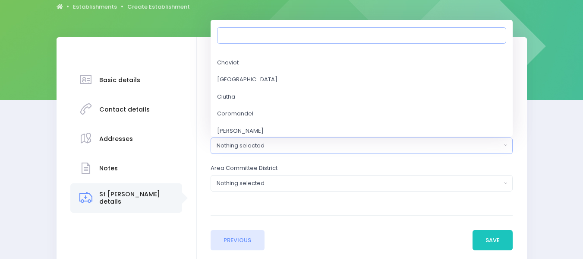
scroll to position [258, 0]
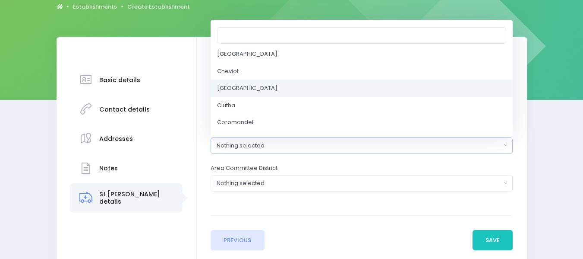
click at [238, 88] on span "Christchurch" at bounding box center [247, 88] width 60 height 9
select select "Christchurch"
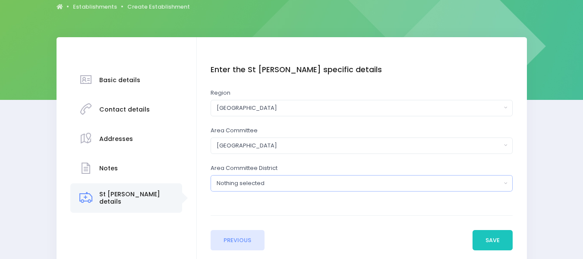
click at [276, 180] on div "Nothing selected" at bounding box center [359, 183] width 285 height 9
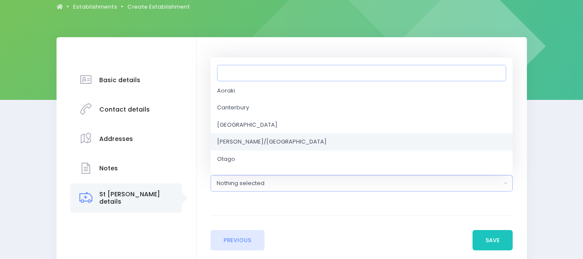
scroll to position [310, 0]
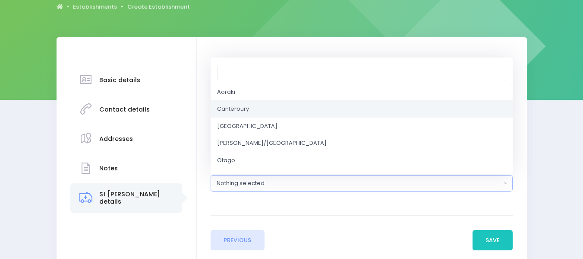
click at [247, 108] on span "Canterbury" at bounding box center [233, 108] width 32 height 9
select select "Canterbury"
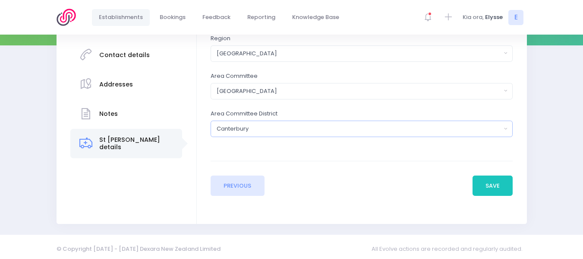
scroll to position [153, 0]
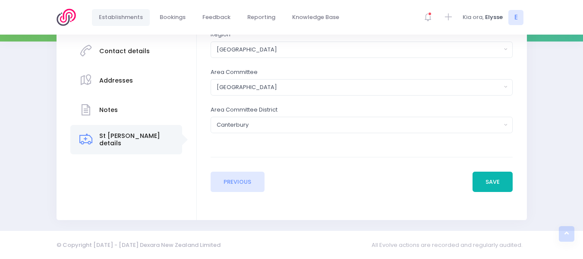
click at [487, 183] on button "Save" at bounding box center [493, 181] width 41 height 21
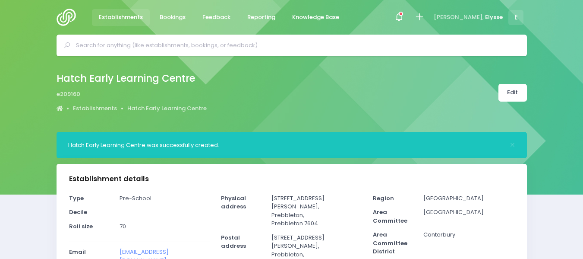
select select "5"
click at [171, 20] on span "Bookings" at bounding box center [173, 17] width 26 height 9
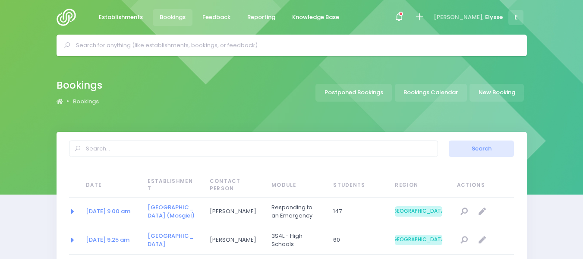
select select "20"
click at [506, 90] on link "New Booking" at bounding box center [497, 93] width 54 height 18
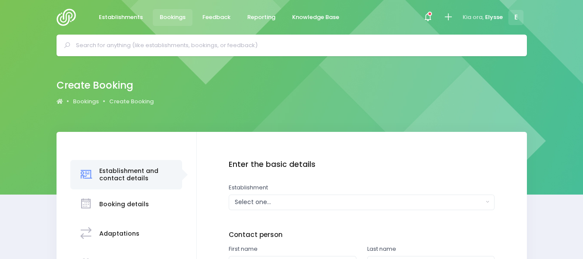
scroll to position [48, 0]
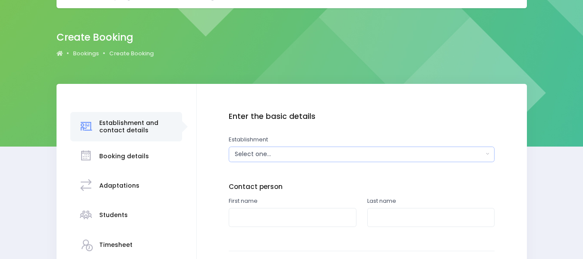
click at [312, 159] on button "Select one..." at bounding box center [362, 154] width 266 height 16
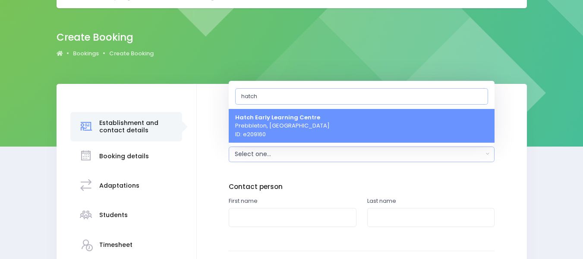
type input "hatch"
click at [315, 109] on link "[GEOGRAPHIC_DATA] Prebbleton, [GEOGRAPHIC_DATA] ID: e209160" at bounding box center [362, 125] width 266 height 34
select select "209160"
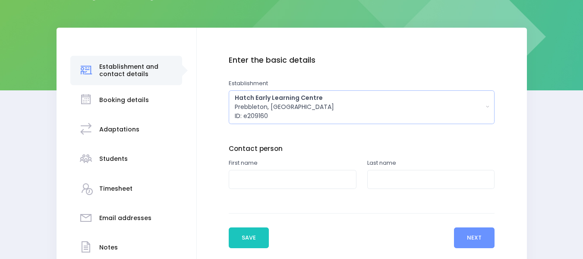
scroll to position [104, 0]
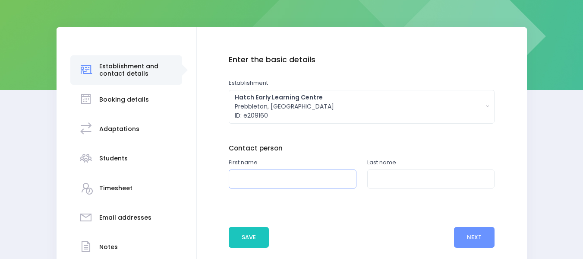
click at [274, 177] on input "text" at bounding box center [293, 178] width 128 height 19
type input "Meri"
click at [377, 174] on input "text" at bounding box center [431, 178] width 128 height 19
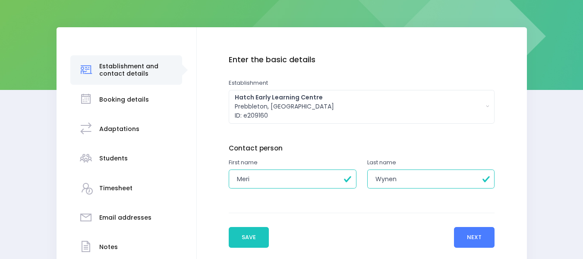
type input "Wynen"
click at [482, 238] on button "Next" at bounding box center [474, 237] width 41 height 21
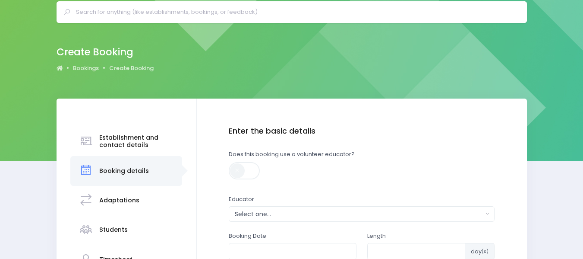
scroll to position [34, 0]
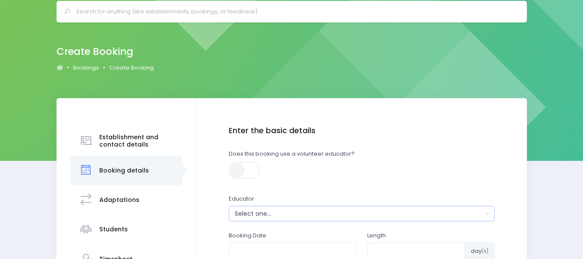
click at [277, 215] on div "Select one..." at bounding box center [359, 213] width 249 height 9
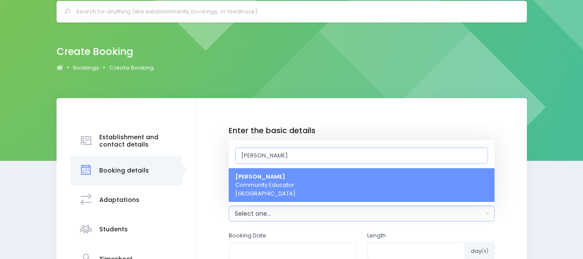
type input "[PERSON_NAME]"
click at [281, 181] on span "Elysse Renouf Community Educator South Island Region" at bounding box center [265, 184] width 60 height 25
select select "319874"
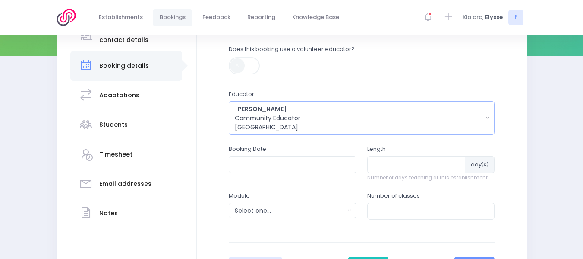
scroll to position [141, 0]
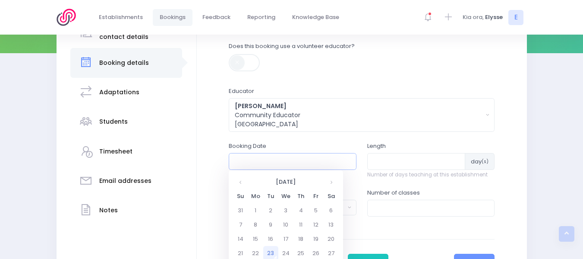
click at [269, 160] on input "text" at bounding box center [293, 161] width 128 height 16
click at [331, 183] on th at bounding box center [331, 181] width 15 height 14
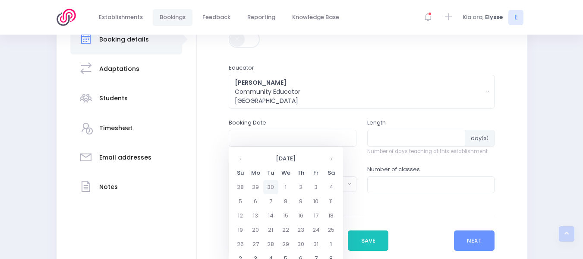
scroll to position [165, 0]
click at [272, 227] on td "21" at bounding box center [270, 229] width 15 height 14
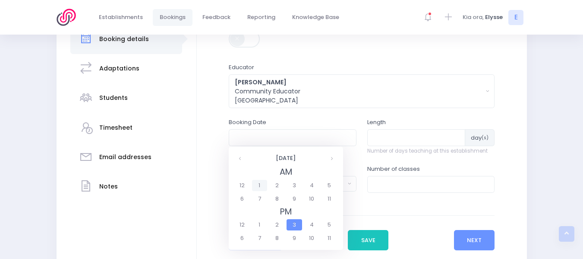
click at [257, 183] on span "1" at bounding box center [259, 185] width 15 height 11
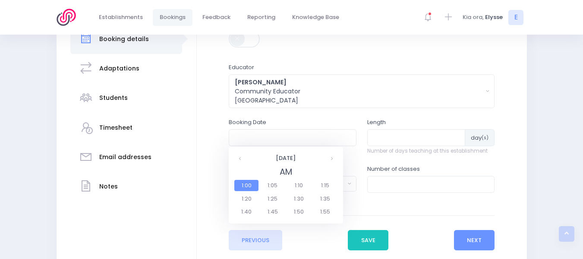
click at [253, 182] on span "1:00" at bounding box center [246, 185] width 24 height 11
type input "21/10/2025 01:00 AM"
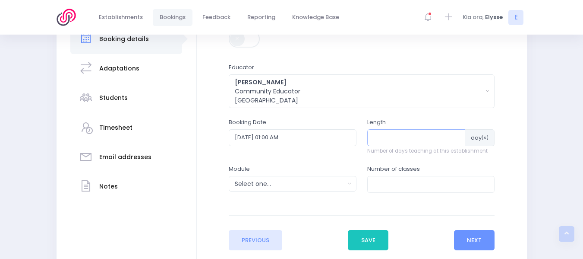
click at [382, 142] on input "number" at bounding box center [416, 137] width 98 height 16
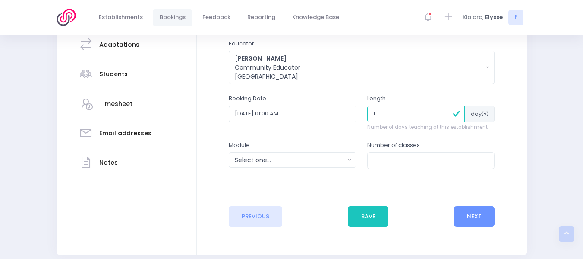
scroll to position [193, 0]
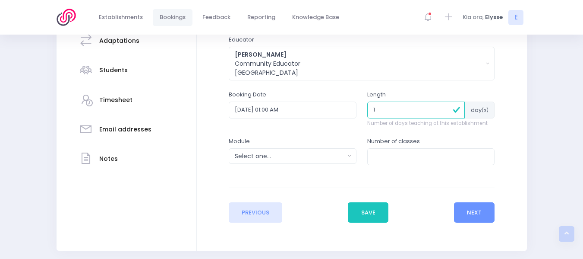
type input "1"
click at [352, 156] on button "Select one..." at bounding box center [293, 156] width 128 height 16
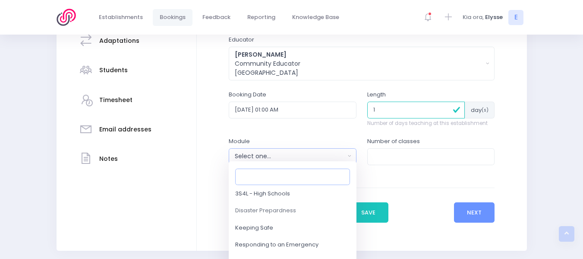
scroll to position [86, 0]
click at [292, 242] on span "Responding to an Emergency" at bounding box center [276, 244] width 83 height 9
select select "Responding to an Emergency"
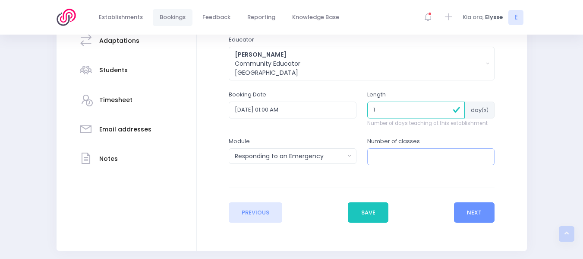
click at [390, 155] on input "number" at bounding box center [431, 156] width 128 height 16
type input "1"
click at [469, 210] on button "Next" at bounding box center [474, 212] width 41 height 21
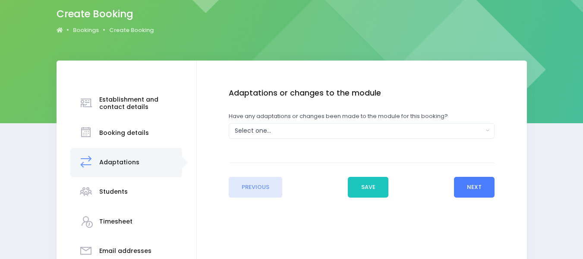
scroll to position [72, 0]
click at [492, 131] on button "Select one..." at bounding box center [362, 131] width 266 height 16
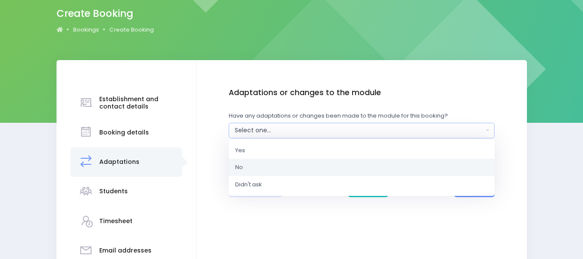
click at [273, 165] on link "No" at bounding box center [362, 166] width 266 height 17
select select "No"
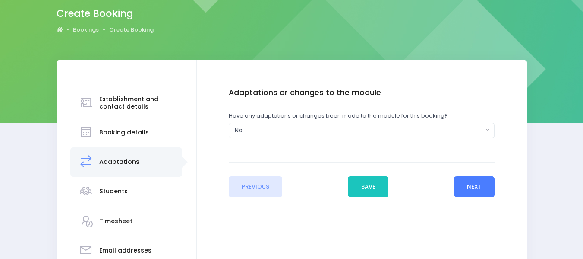
click at [468, 190] on button "Next" at bounding box center [474, 186] width 41 height 21
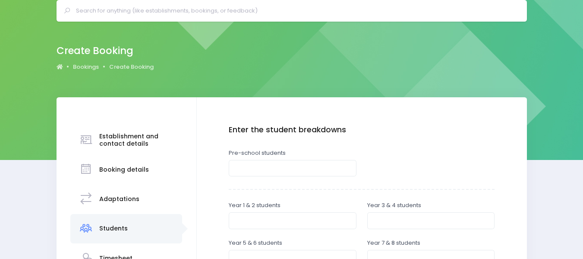
scroll to position [35, 0]
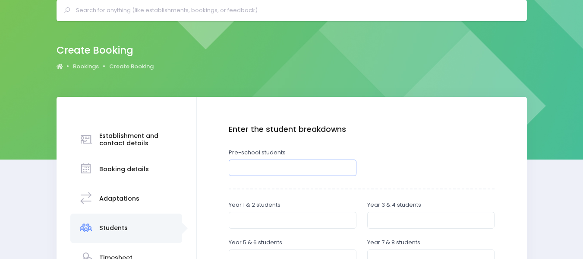
click at [284, 171] on input "number" at bounding box center [293, 167] width 128 height 16
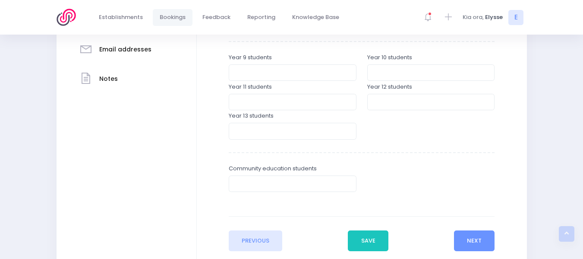
scroll to position [273, 0]
type input "25"
click at [467, 233] on button "Next" at bounding box center [474, 240] width 41 height 21
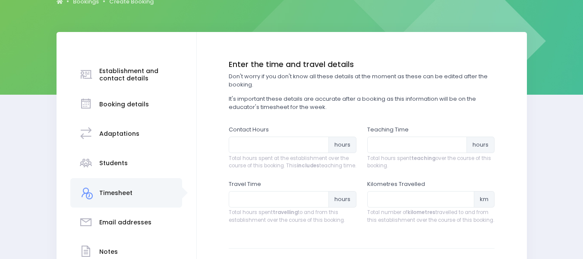
scroll to position [100, 0]
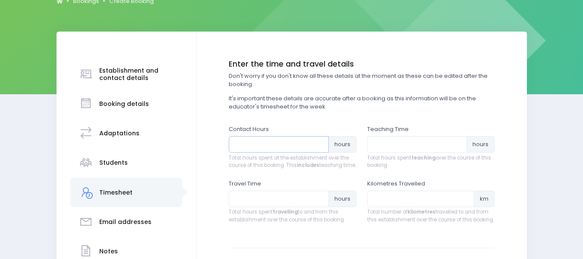
click at [272, 142] on input "number" at bounding box center [279, 144] width 100 height 16
type input "1"
click at [379, 140] on input "number" at bounding box center [417, 144] width 100 height 16
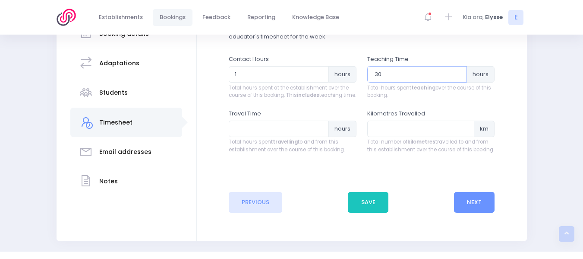
scroll to position [178, 0]
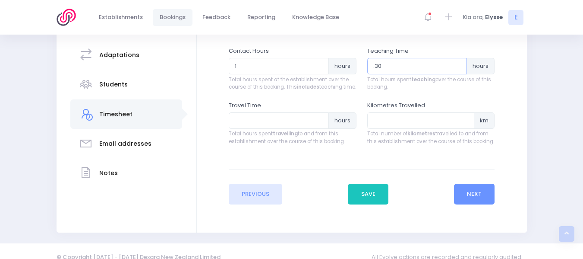
type input ".30"
click at [237, 126] on input "number" at bounding box center [279, 120] width 100 height 16
type input ".25"
click at [471, 201] on button "Next" at bounding box center [474, 193] width 41 height 21
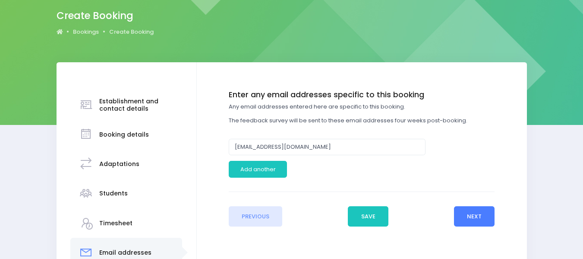
scroll to position [70, 0]
click at [483, 215] on button "Next" at bounding box center [474, 216] width 41 height 21
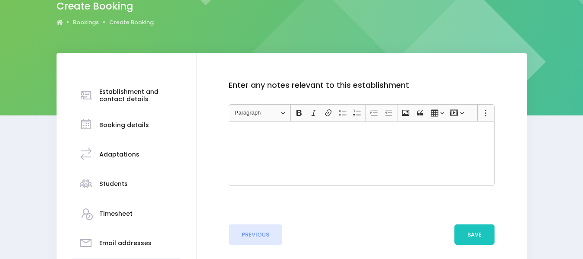
scroll to position [80, 0]
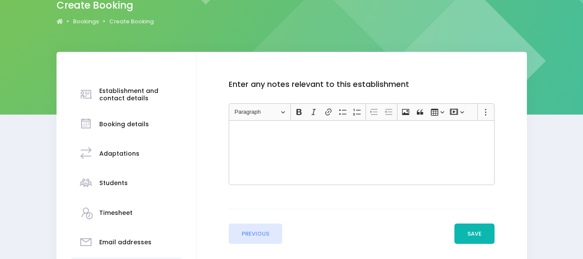
click at [480, 237] on button "Save" at bounding box center [475, 233] width 41 height 21
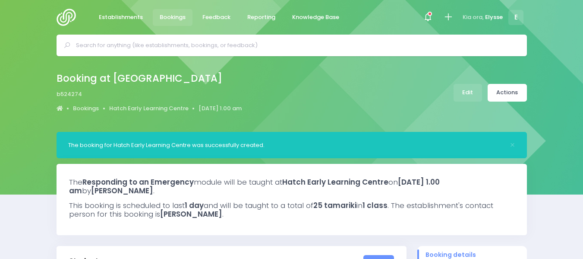
select select "5"
click at [513, 92] on link "Actions" at bounding box center [507, 93] width 39 height 18
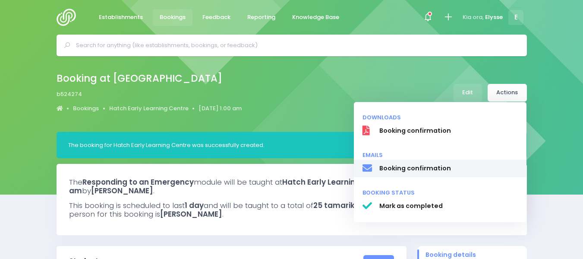
click at [429, 169] on span "Booking confirmation" at bounding box center [448, 168] width 139 height 9
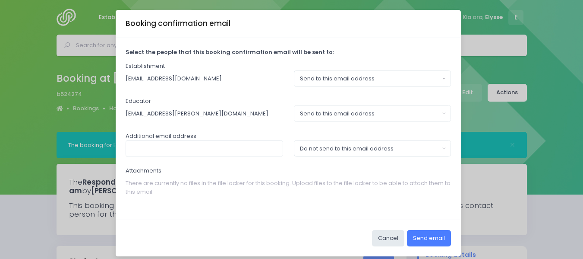
click at [421, 232] on button "Send email" at bounding box center [429, 238] width 44 height 16
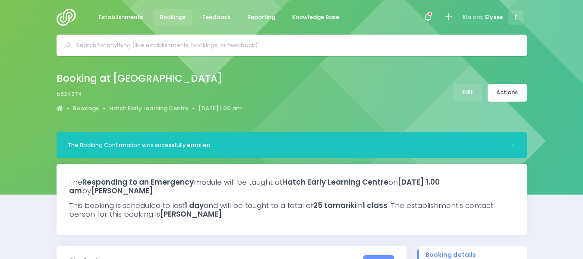
select select "5"
